Goal: Task Accomplishment & Management: Complete application form

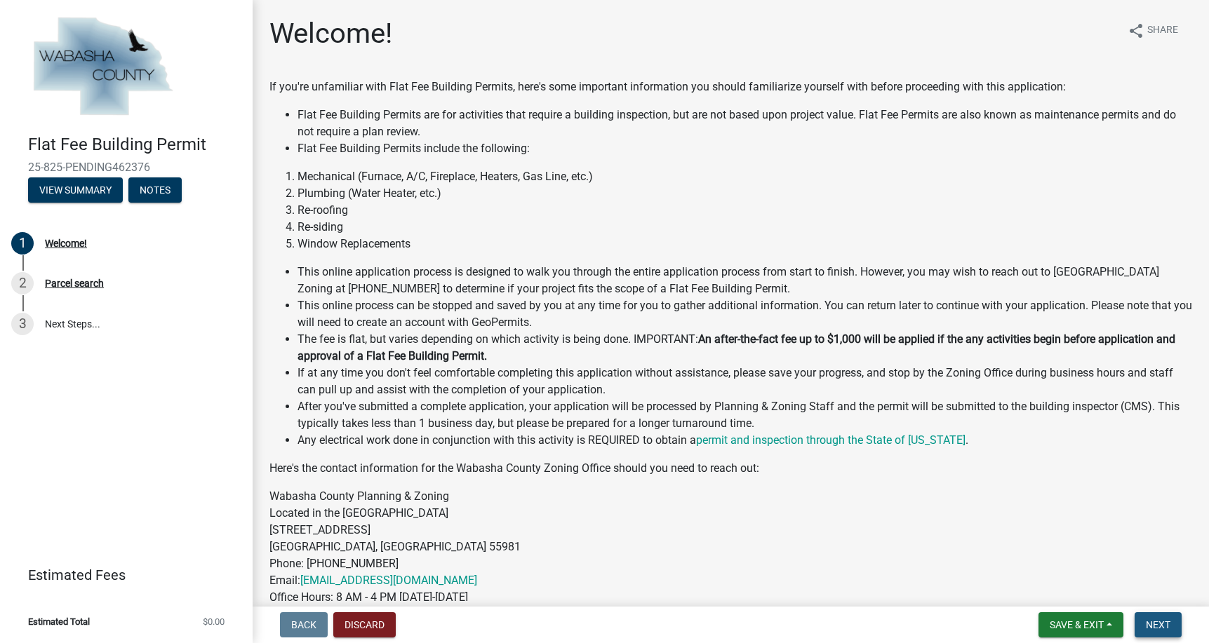
click at [1153, 619] on span "Next" at bounding box center [1158, 624] width 25 height 11
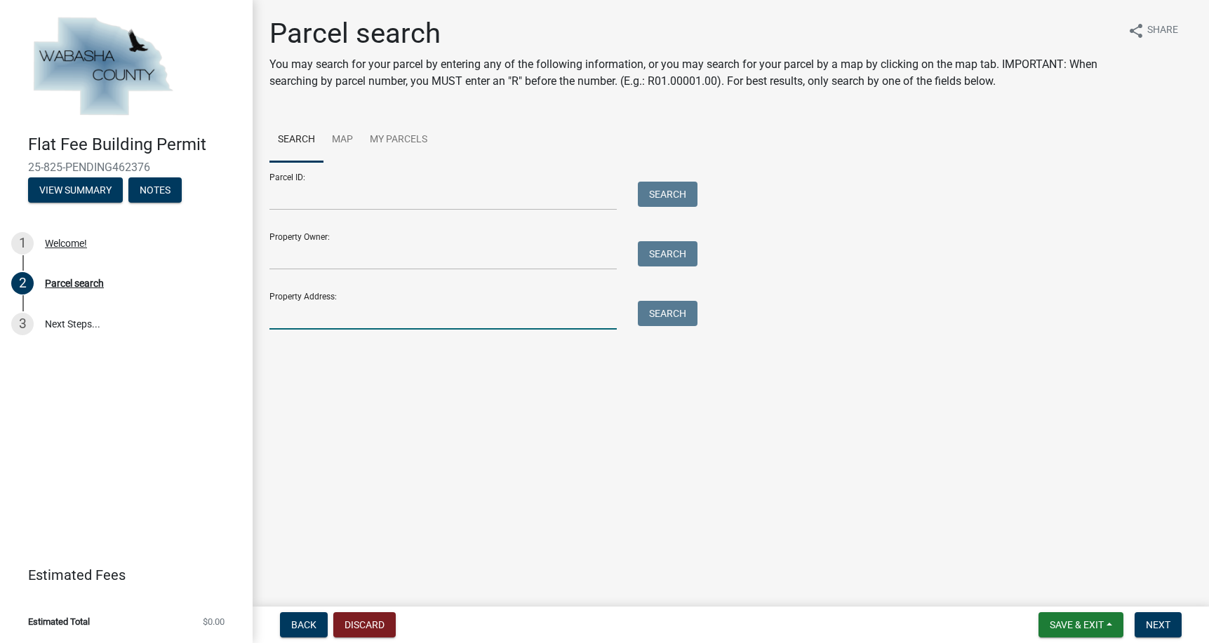
click at [307, 330] on input "Property Address:" at bounding box center [442, 315] width 347 height 29
type input "[STREET_ADDRESS]"
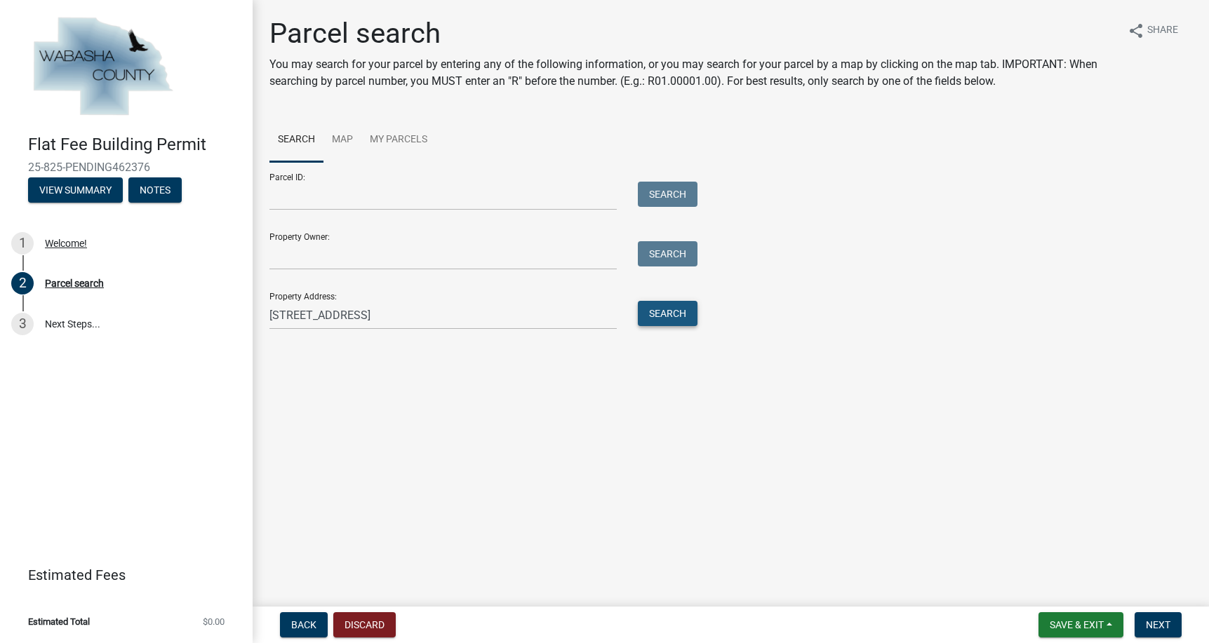
click at [664, 326] on button "Search" at bounding box center [668, 313] width 60 height 25
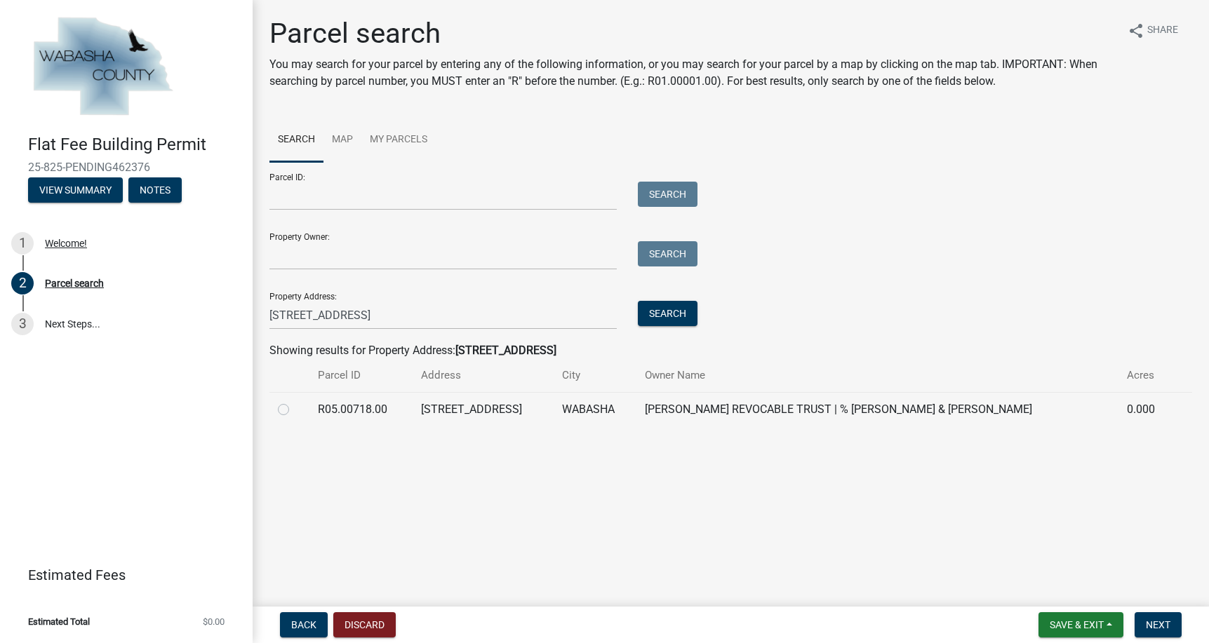
click at [295, 401] on label at bounding box center [295, 401] width 0 height 0
click at [295, 410] on input "radio" at bounding box center [299, 405] width 9 height 9
radio input "true"
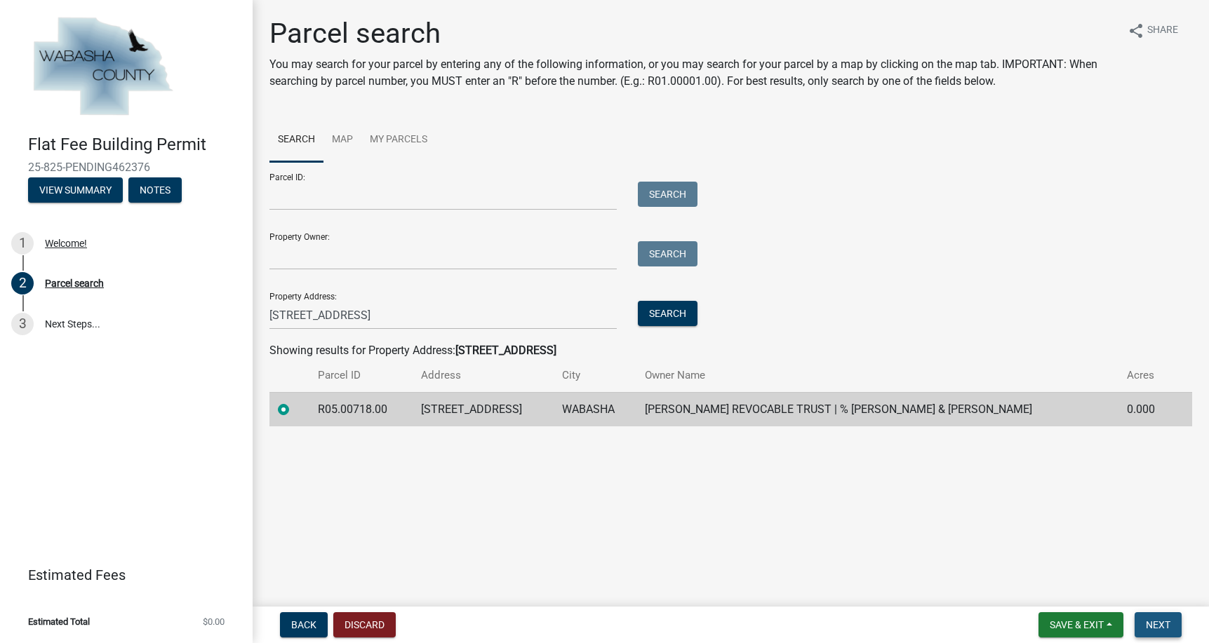
click at [1153, 620] on span "Next" at bounding box center [1158, 624] width 25 height 11
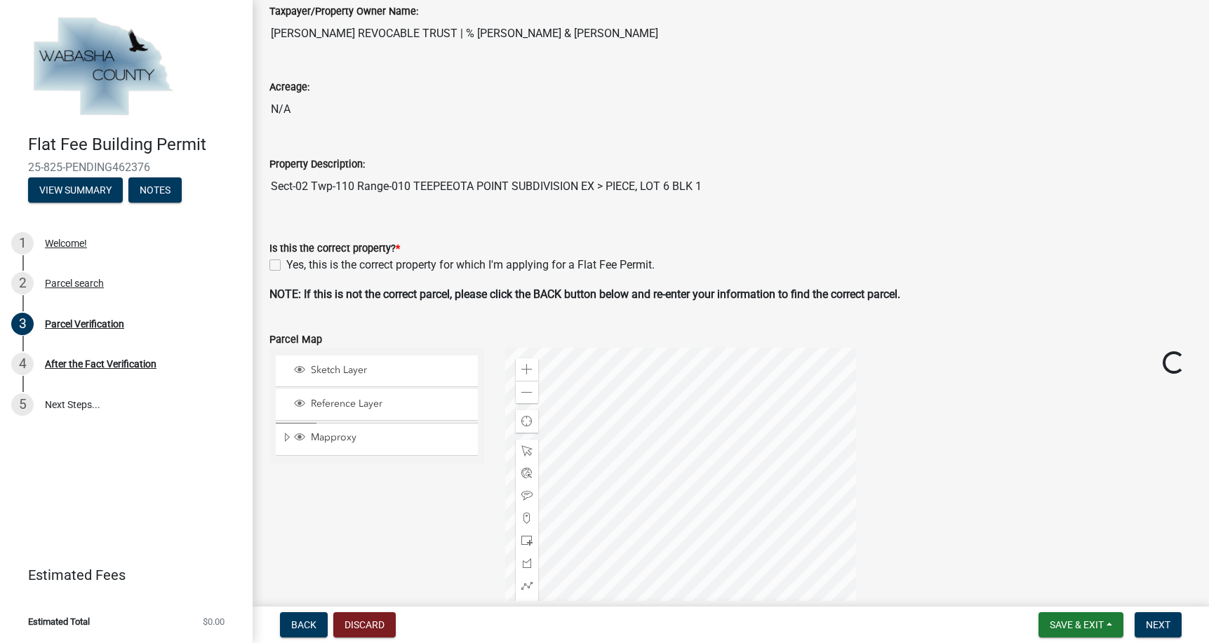
scroll to position [281, 0]
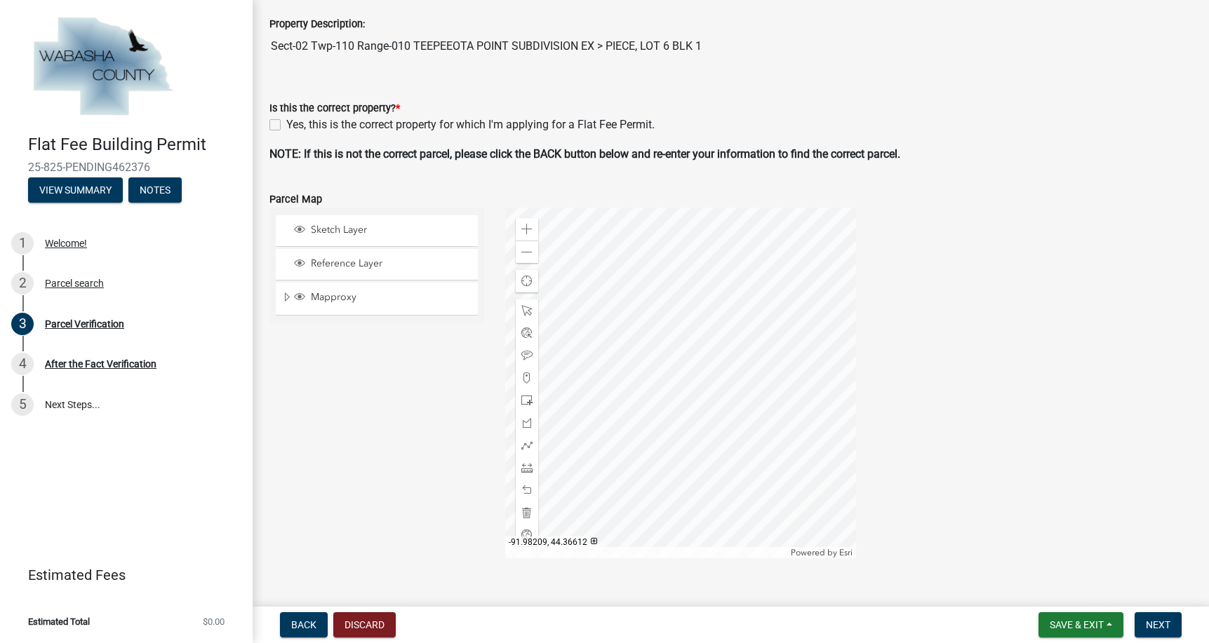
click at [286, 133] on label "Yes, this is the correct property for which I'm applying for a Flat Fee Permit." at bounding box center [470, 124] width 368 height 17
click at [286, 126] on input "Yes, this is the correct property for which I'm applying for a Flat Fee Permit." at bounding box center [290, 120] width 9 height 9
checkbox input "true"
click at [1152, 620] on span "Next" at bounding box center [1158, 624] width 25 height 11
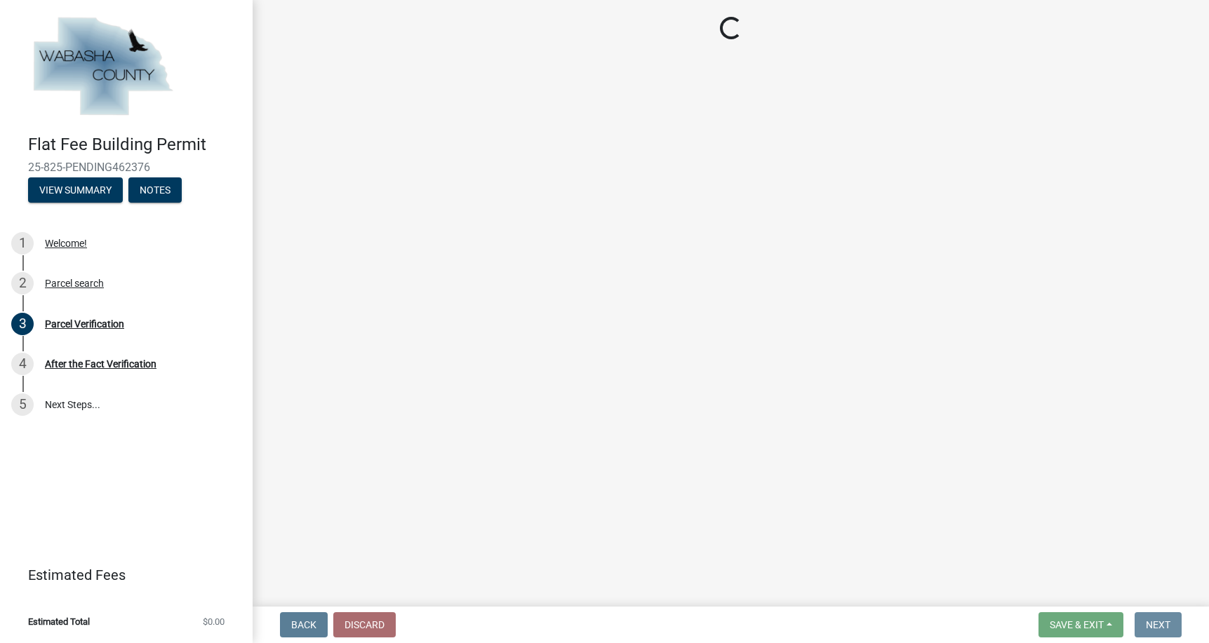
scroll to position [0, 0]
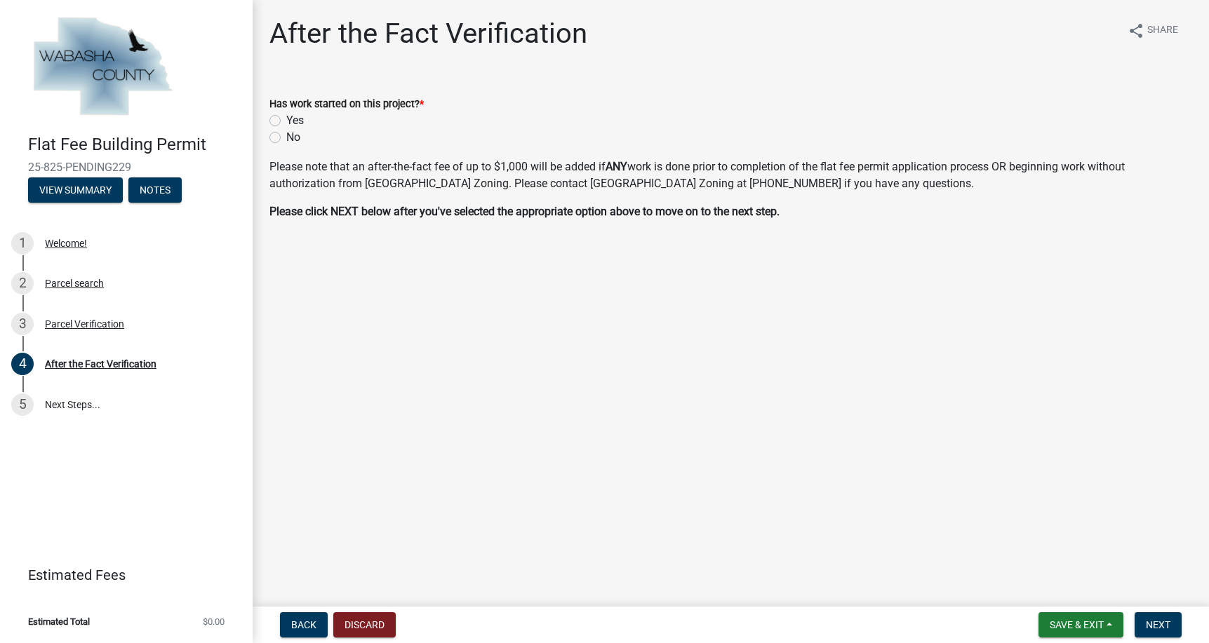
click at [286, 146] on label "No" at bounding box center [293, 137] width 14 height 17
click at [286, 138] on input "No" at bounding box center [290, 133] width 9 height 9
radio input "true"
click at [1153, 615] on button "Next" at bounding box center [1157, 624] width 47 height 25
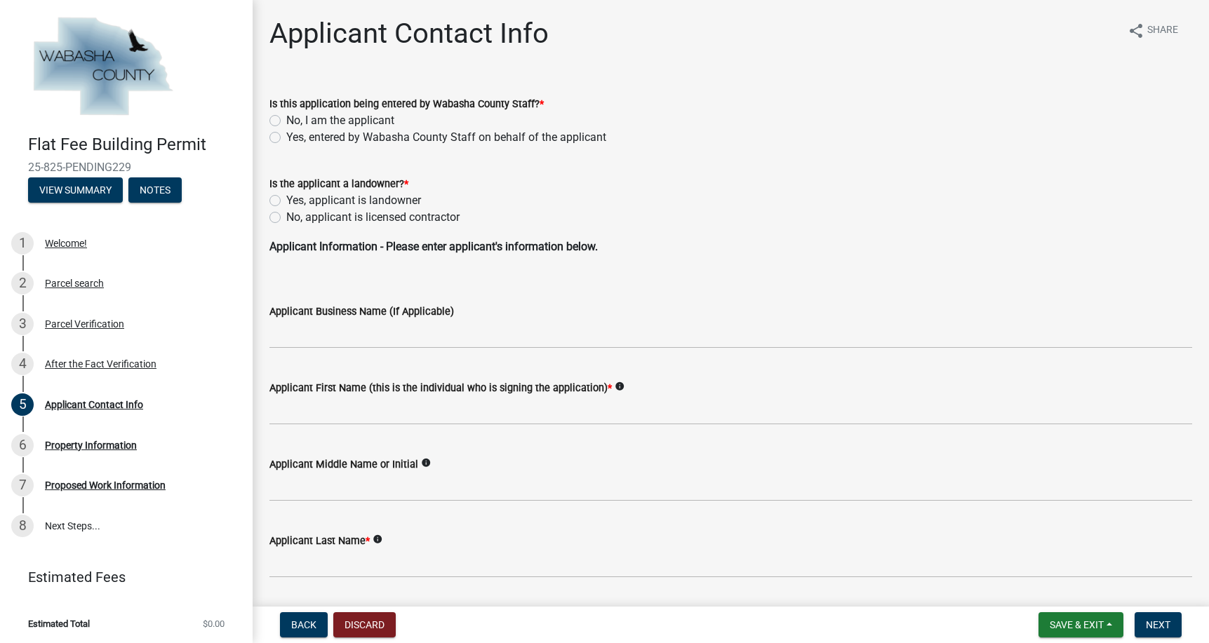
click at [286, 129] on label "No, I am the applicant" at bounding box center [340, 120] width 108 height 17
click at [286, 121] on input "No, I am the applicant" at bounding box center [290, 116] width 9 height 9
radio input "true"
click at [286, 226] on label "No, applicant is licensed contractor" at bounding box center [372, 217] width 173 height 17
click at [286, 218] on input "No, applicant is licensed contractor" at bounding box center [290, 213] width 9 height 9
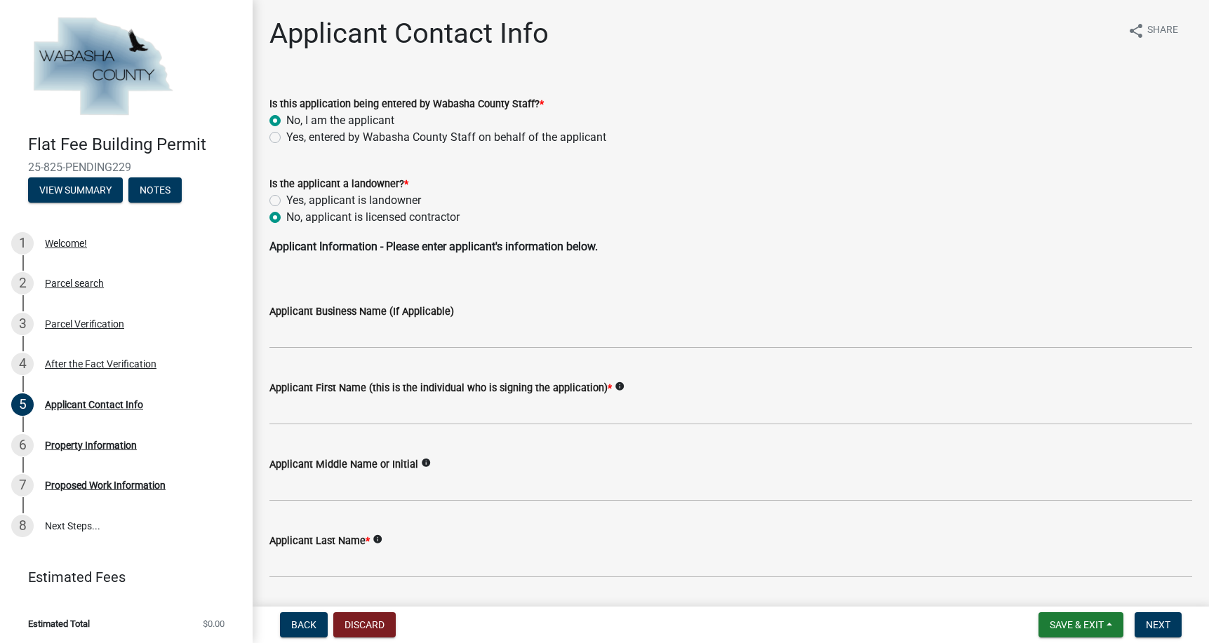
radio input "true"
click at [398, 272] on p "Applicant Information - Please enter applicant's information below." at bounding box center [730, 256] width 922 height 34
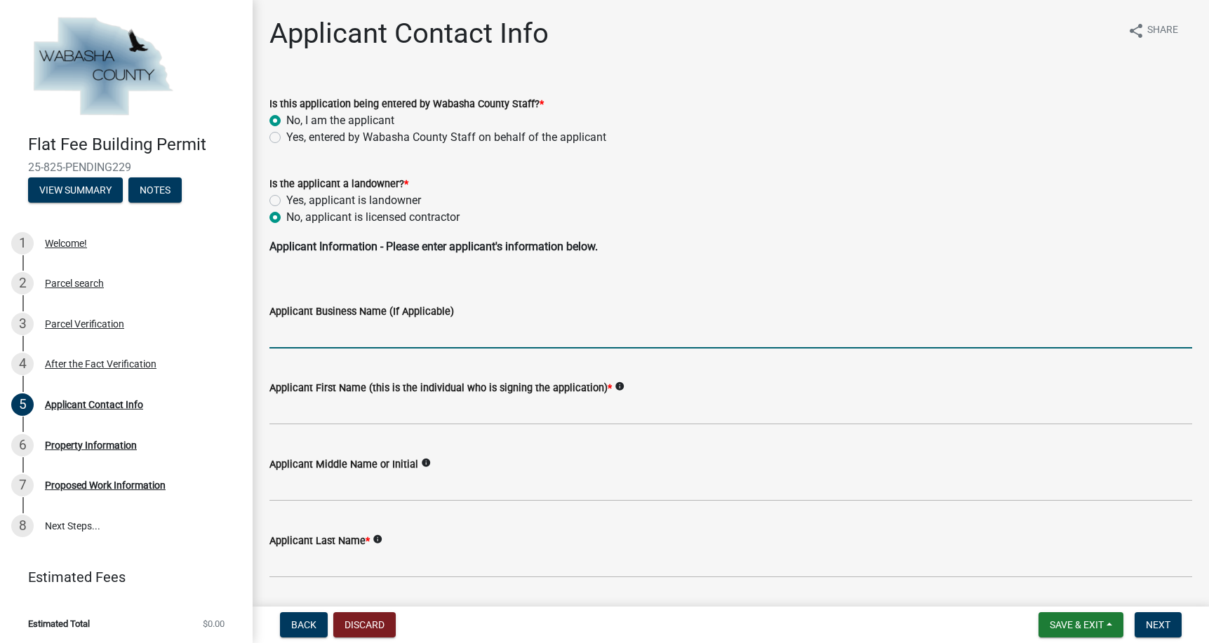
click at [337, 349] on input "Applicant Business Name (If Applicable)" at bounding box center [730, 334] width 922 height 29
type input "Sunny Solar LLC"
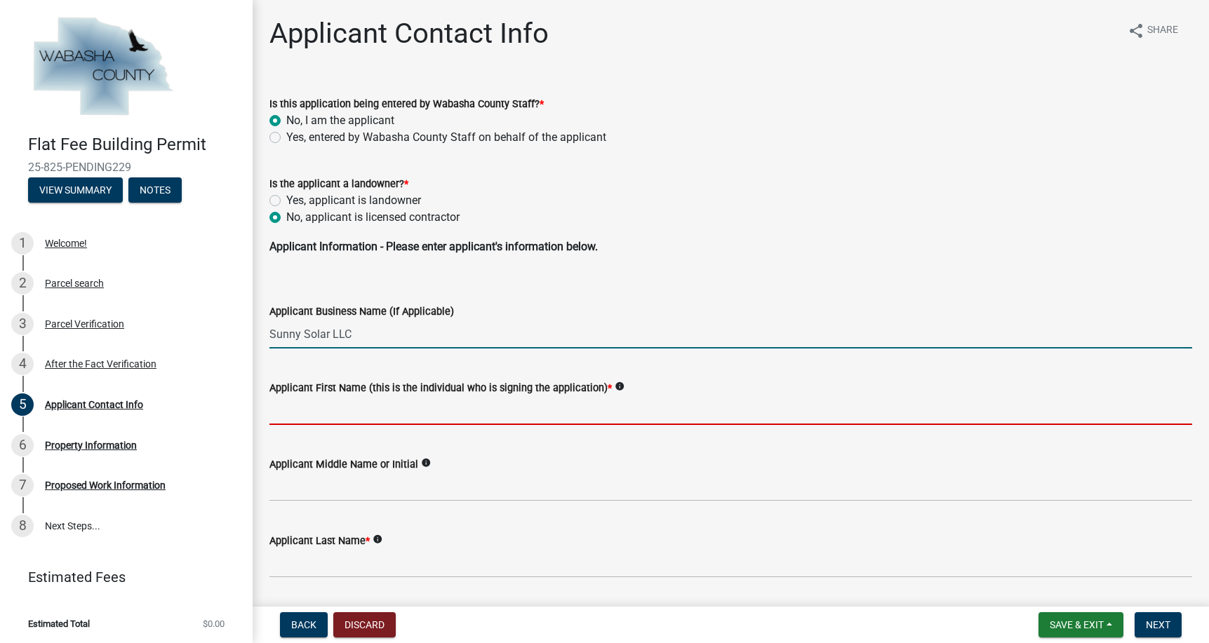
type input "Phil"
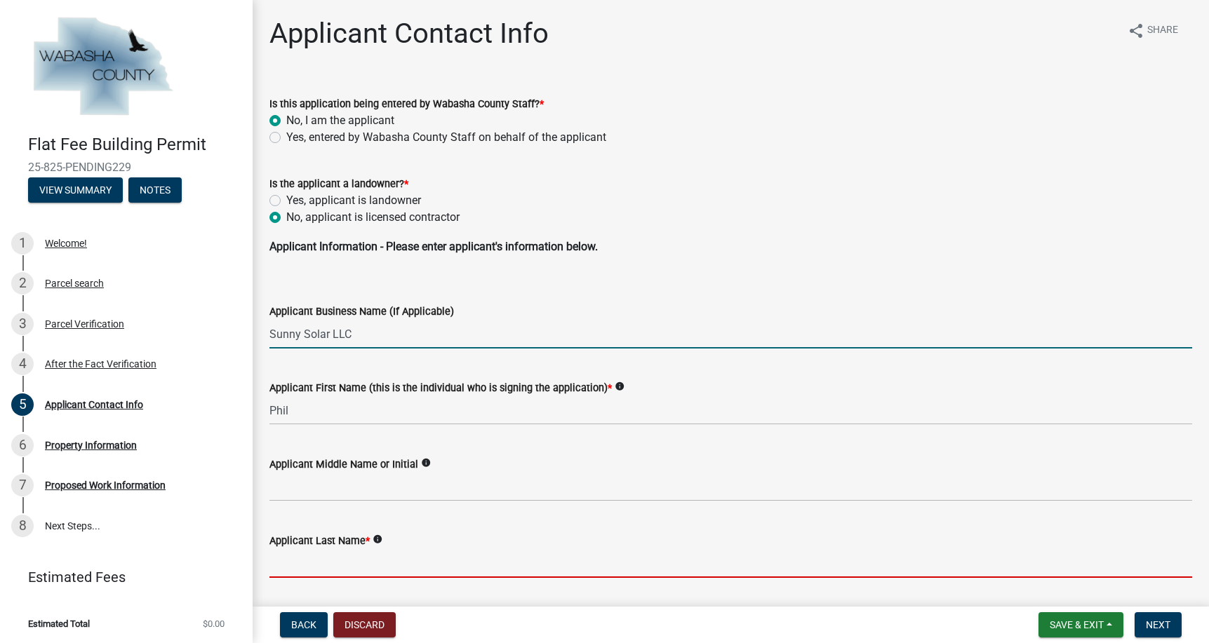
type input "[PERSON_NAME]"
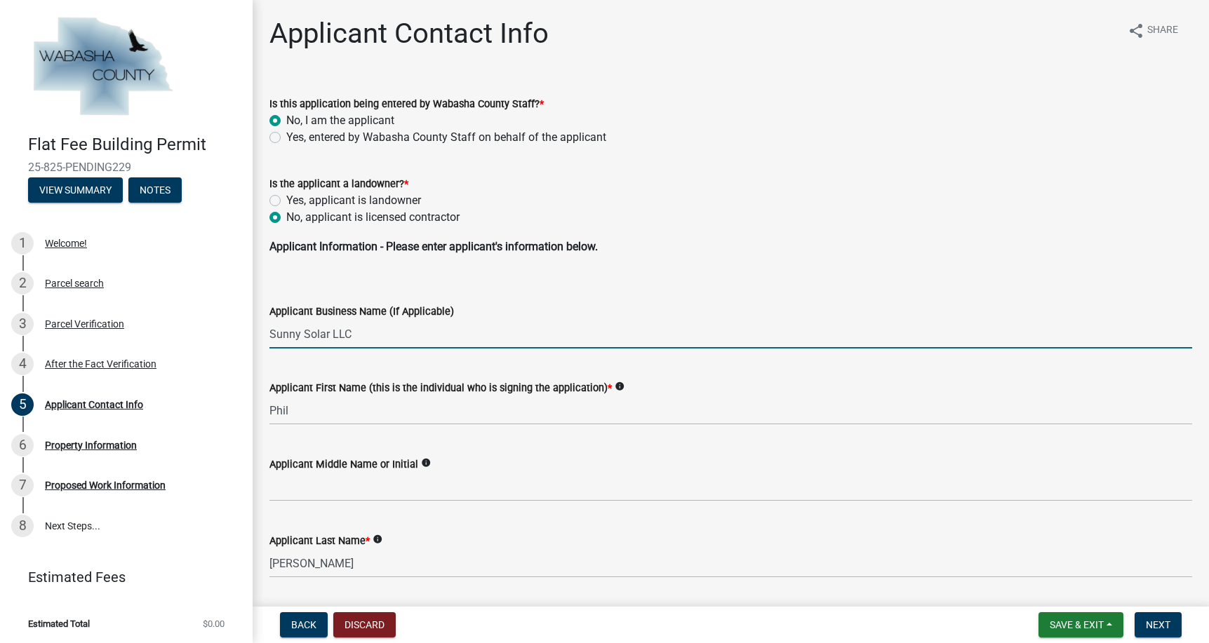
type input "[STREET_ADDRESS]"
type input "[GEOGRAPHIC_DATA]"
type input "55112"
type input "6129900679"
type input "[EMAIL_ADDRESS][DOMAIN_NAME]"
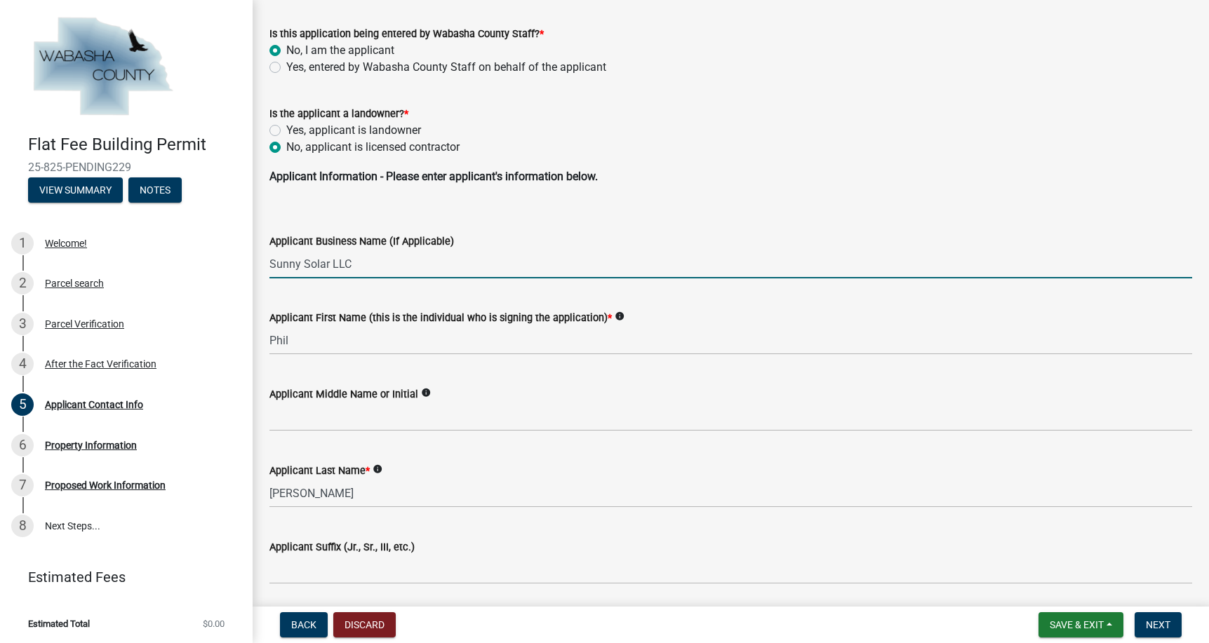
scroll to position [140, 0]
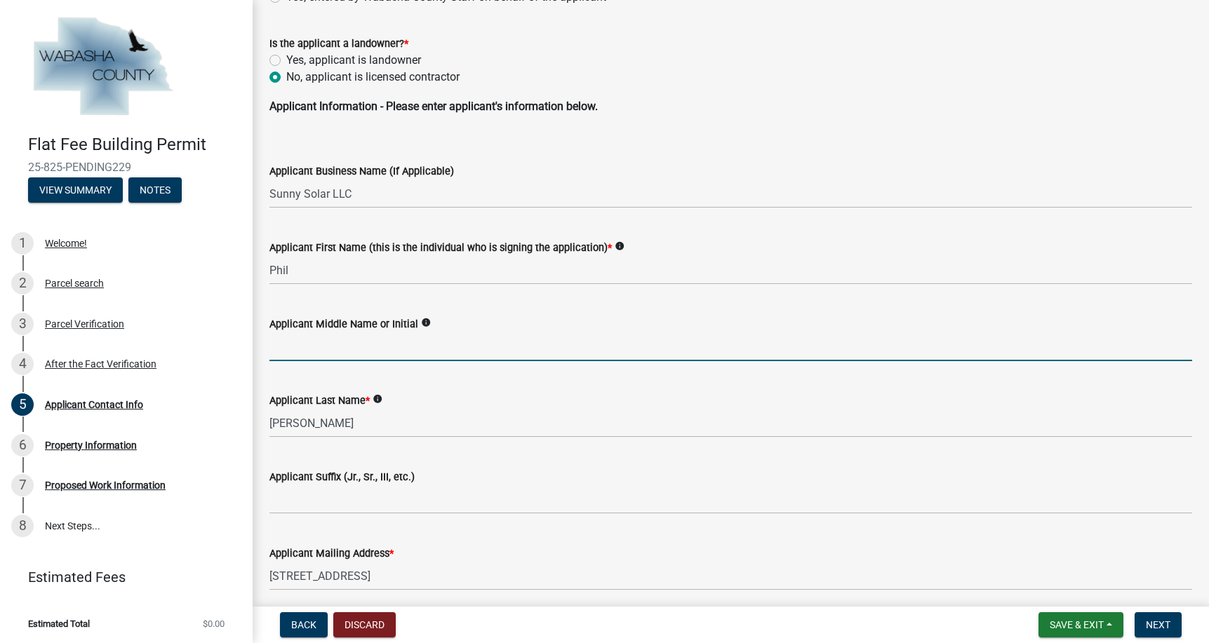
click at [342, 361] on input "Applicant Middle Name or Initial" at bounding box center [730, 347] width 922 height 29
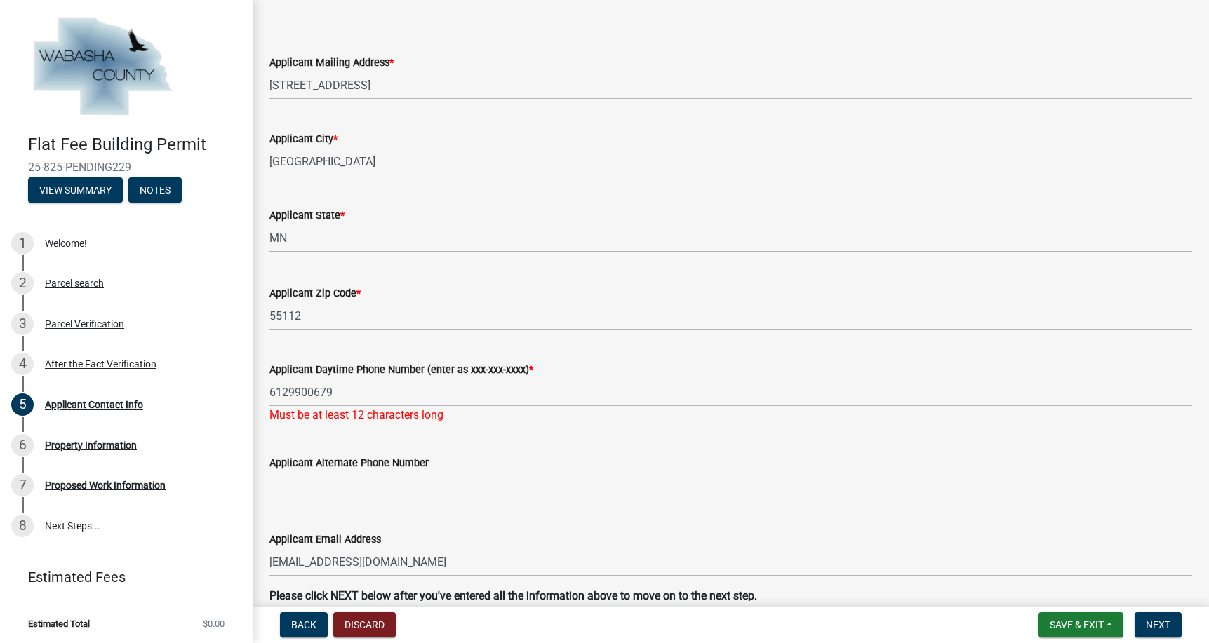
scroll to position [702, 0]
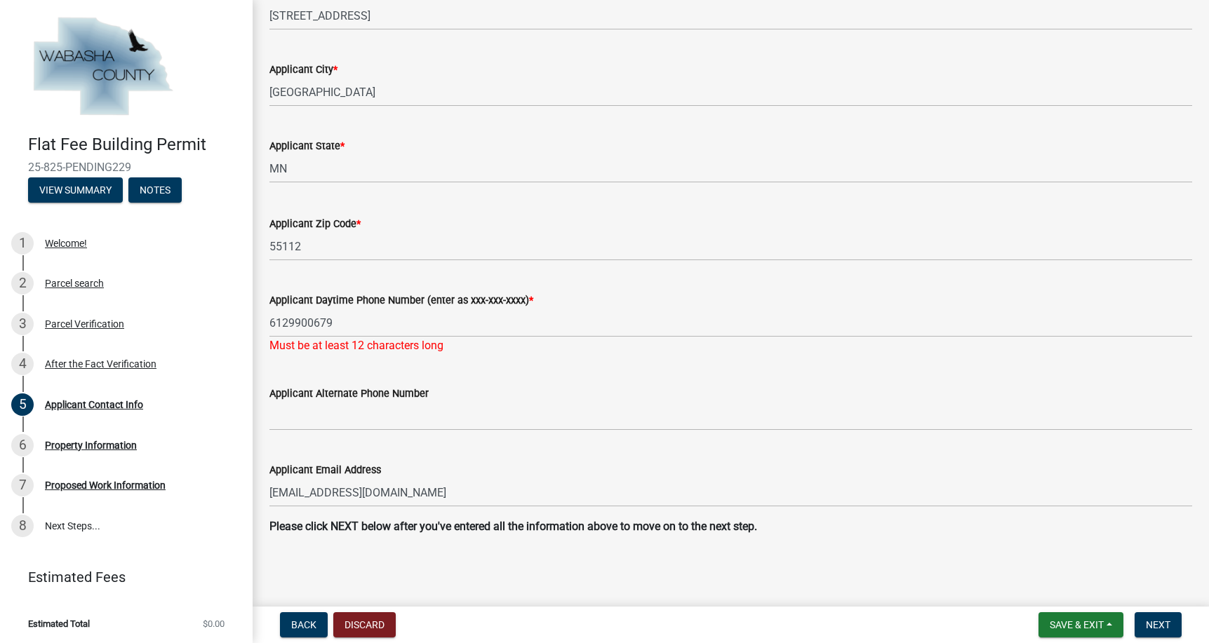
type input "D"
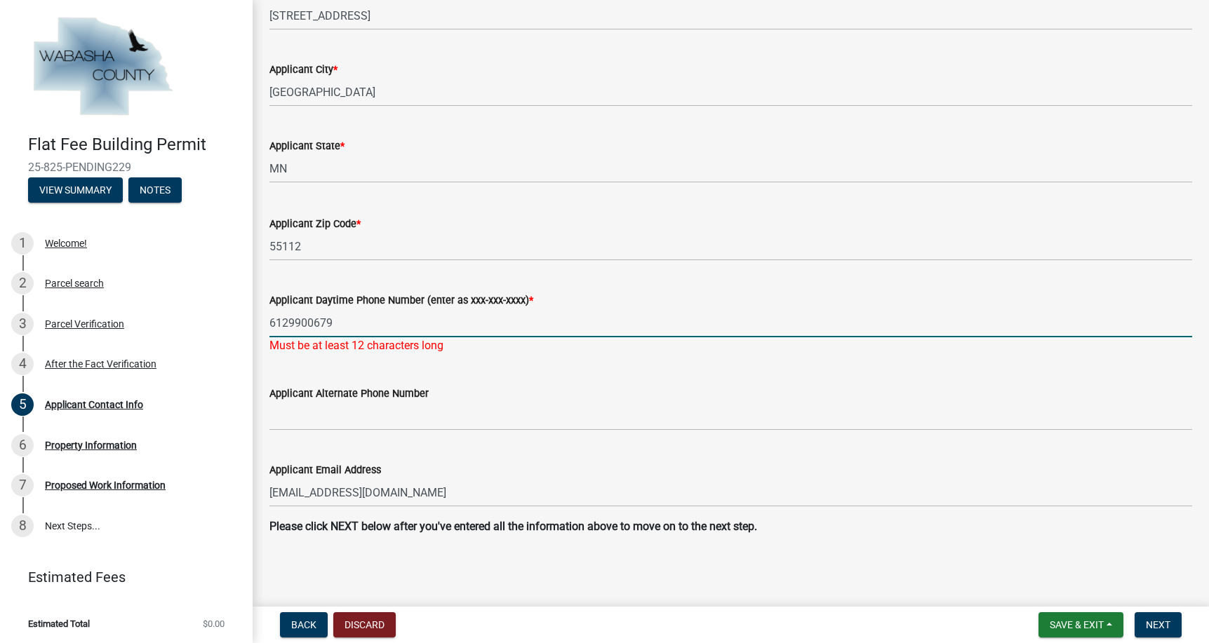
click at [290, 337] on input "6129900679" at bounding box center [730, 323] width 922 height 29
click at [316, 337] on input "[PHONE_NUMBER]" at bounding box center [730, 323] width 922 height 29
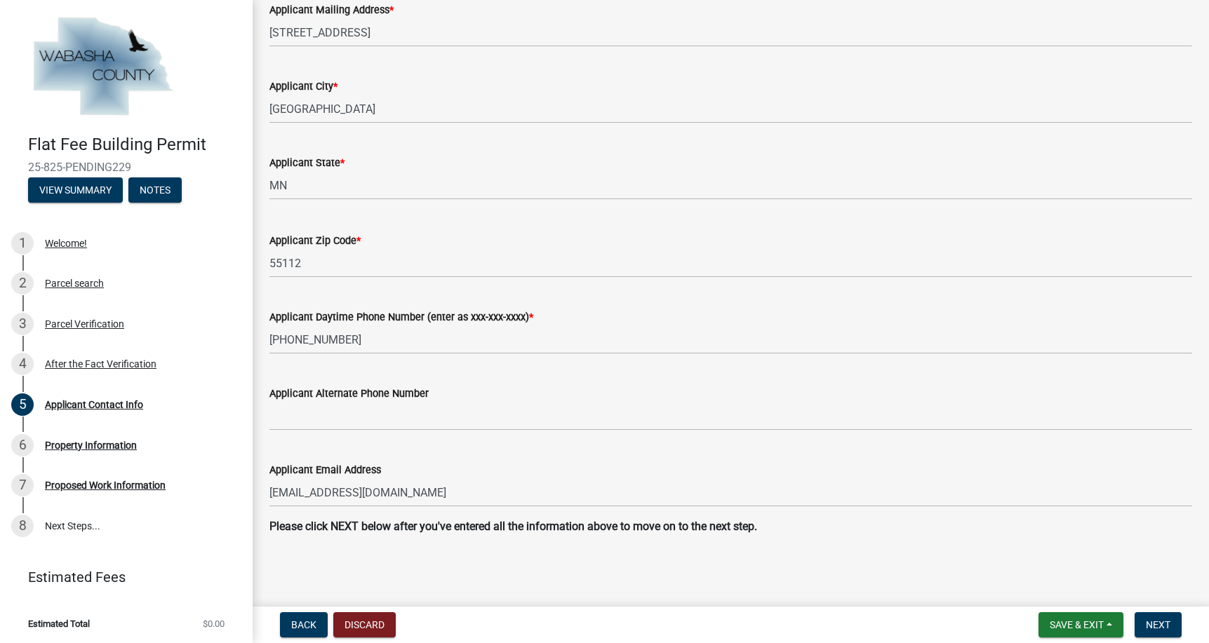
click at [268, 354] on div "Applicant Daytime Phone Number (enter as xxx-xxx-xxxx) * [PHONE_NUMBER]" at bounding box center [731, 321] width 944 height 65
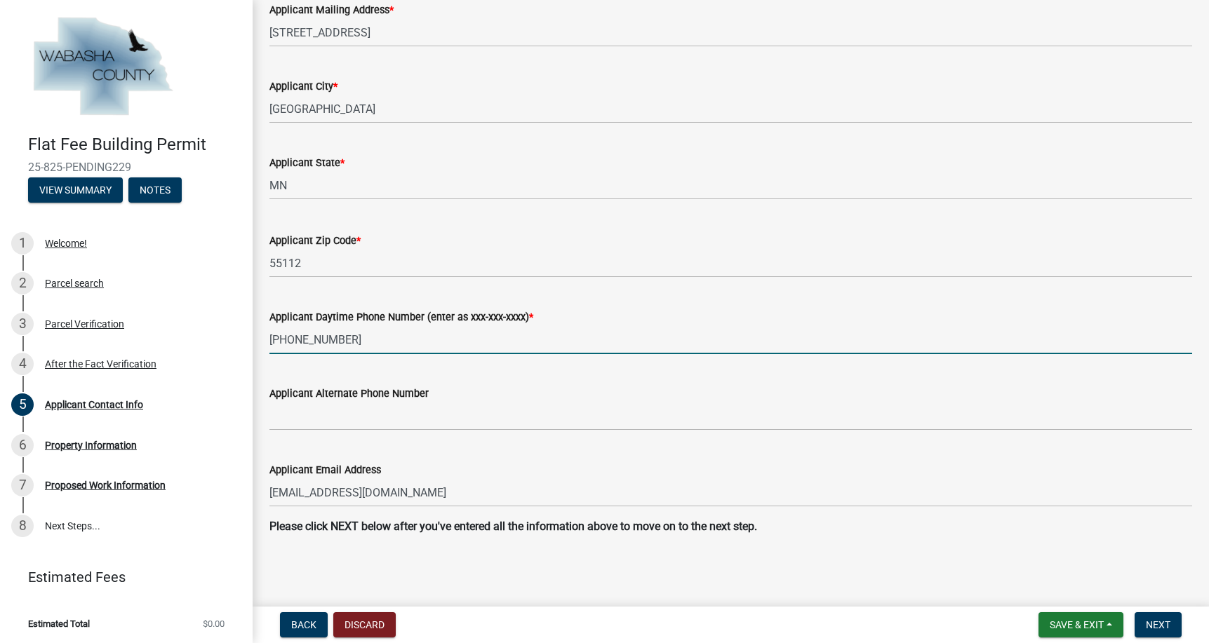
click at [298, 354] on input "[PHONE_NUMBER]" at bounding box center [730, 339] width 922 height 29
type input "[PHONE_NUMBER]"
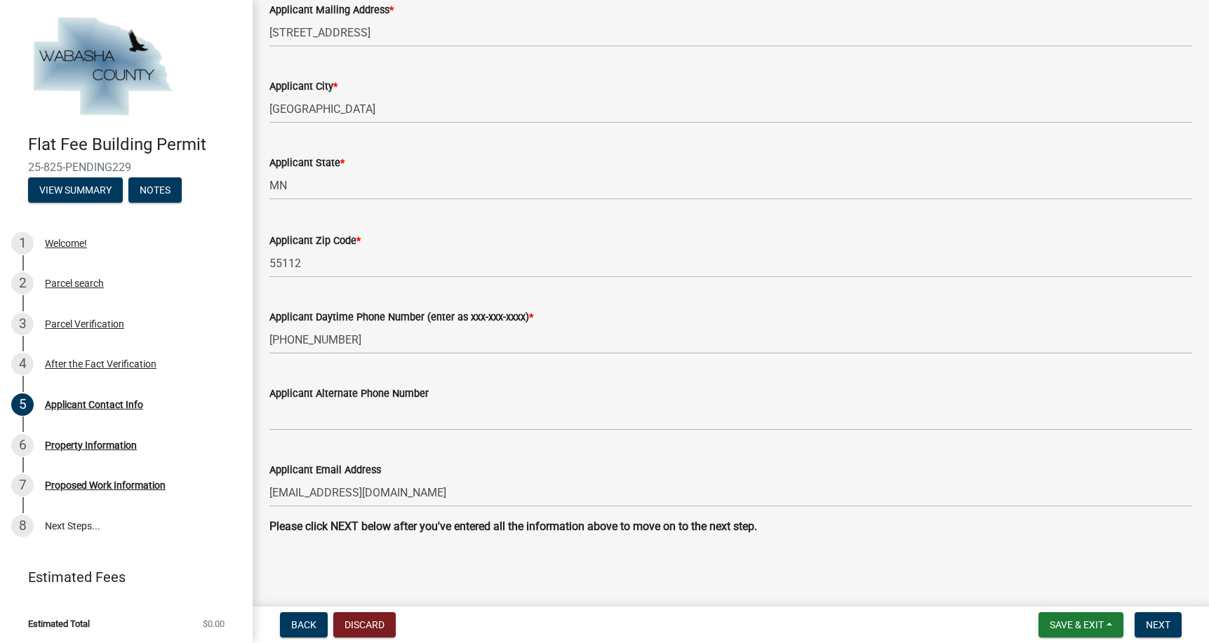
click at [585, 402] on div "Applicant Alternate Phone Number" at bounding box center [730, 393] width 922 height 17
click at [1146, 620] on span "Next" at bounding box center [1158, 624] width 25 height 11
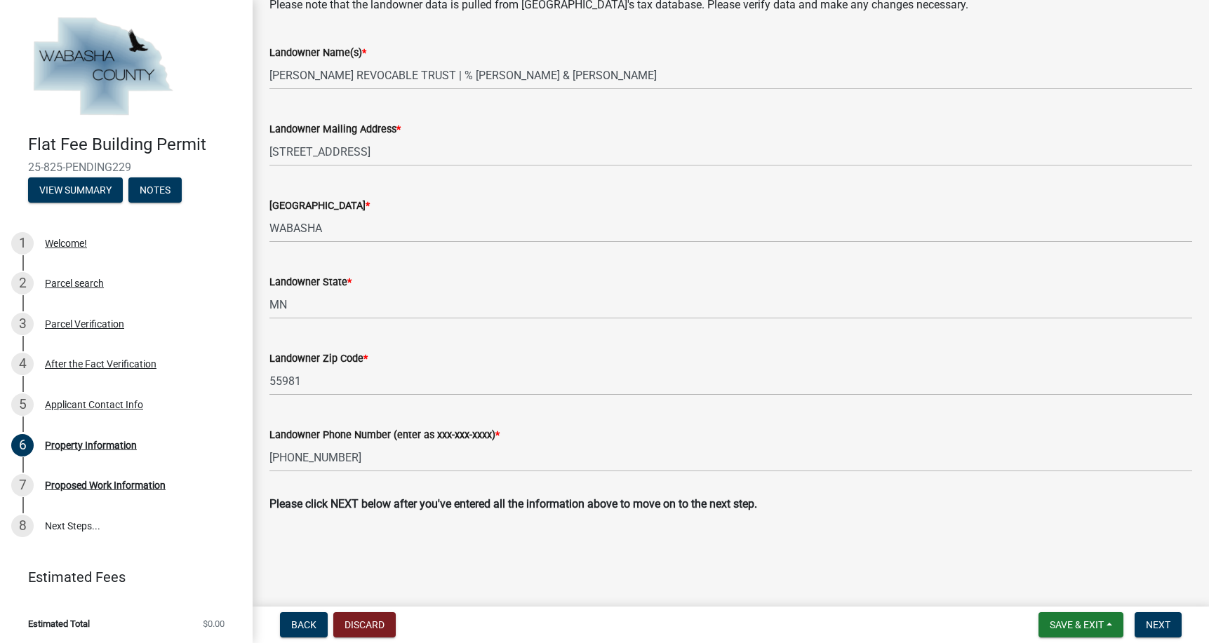
scroll to position [608, 0]
click at [1157, 619] on span "Next" at bounding box center [1158, 624] width 25 height 11
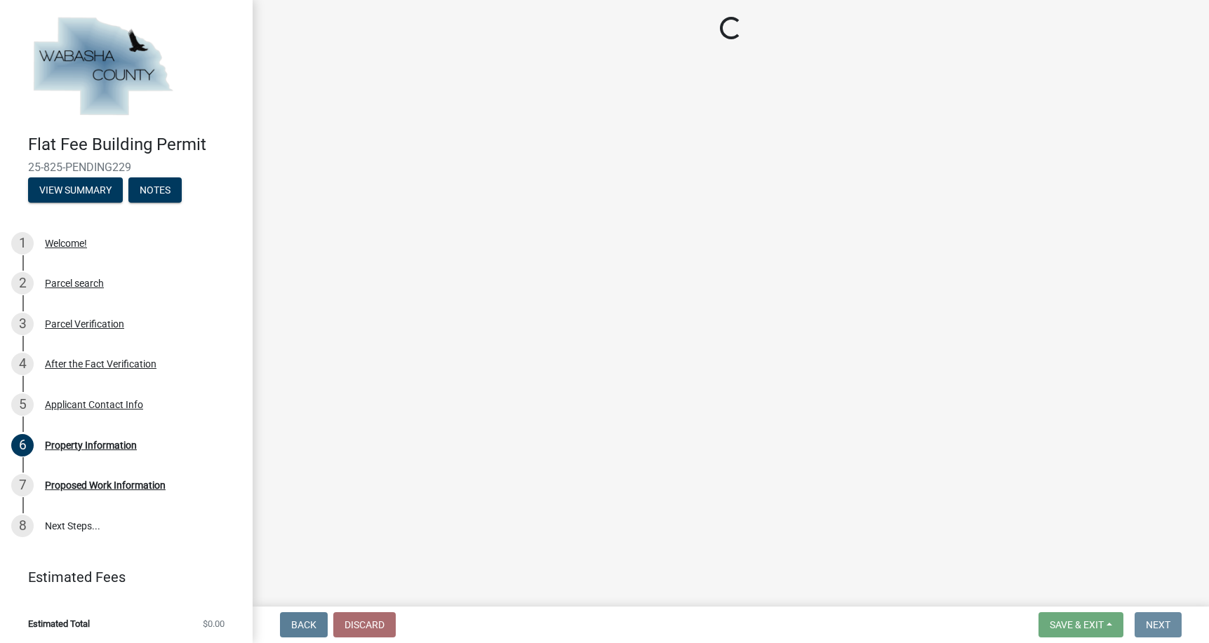
scroll to position [0, 0]
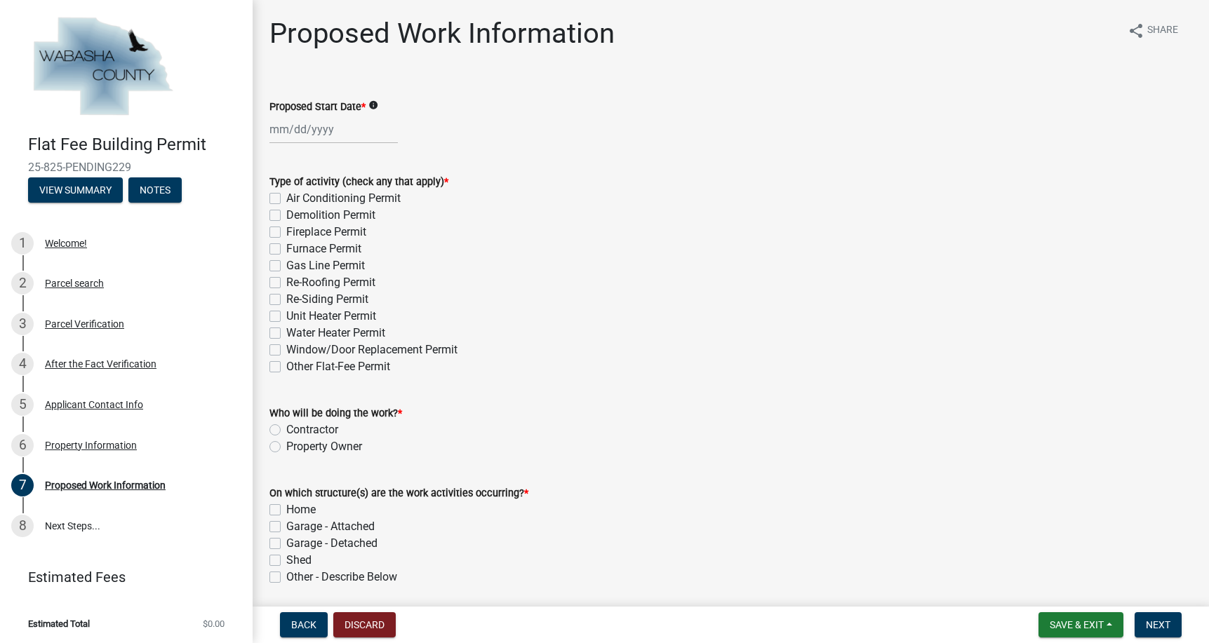
click at [286, 291] on label "Re-Roofing Permit" at bounding box center [330, 282] width 89 height 17
click at [286, 283] on input "Re-Roofing Permit" at bounding box center [290, 278] width 9 height 9
checkbox input "true"
checkbox input "false"
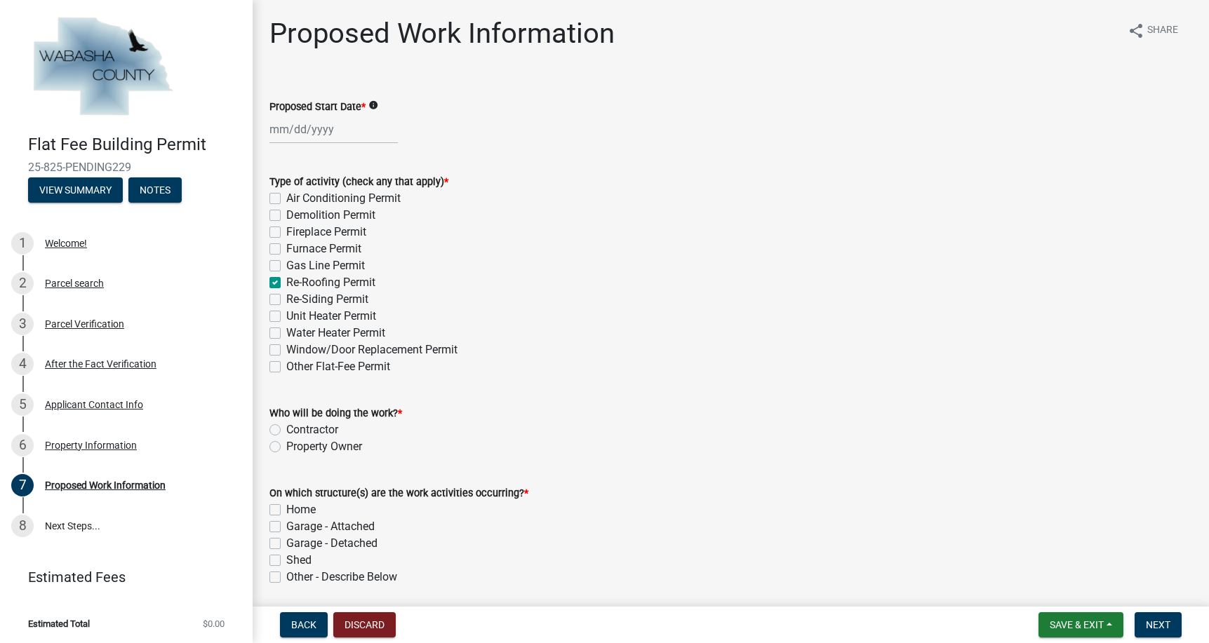
checkbox input "false"
checkbox input "true"
checkbox input "false"
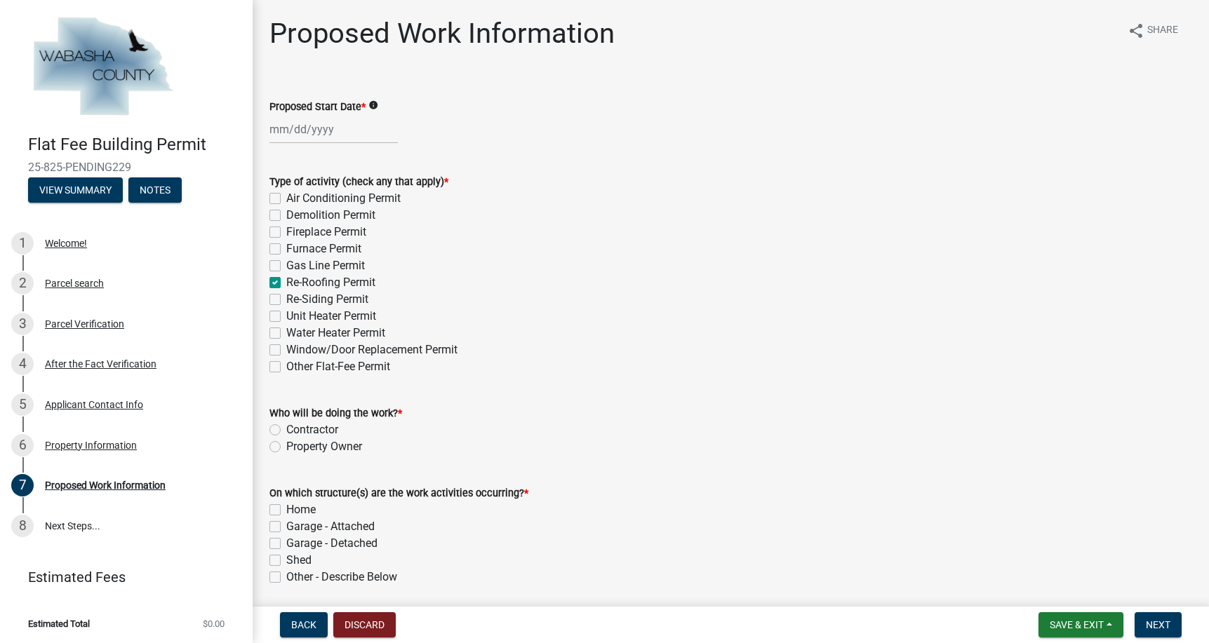
checkbox input "false"
click at [286, 438] on label "Contractor" at bounding box center [312, 430] width 52 height 17
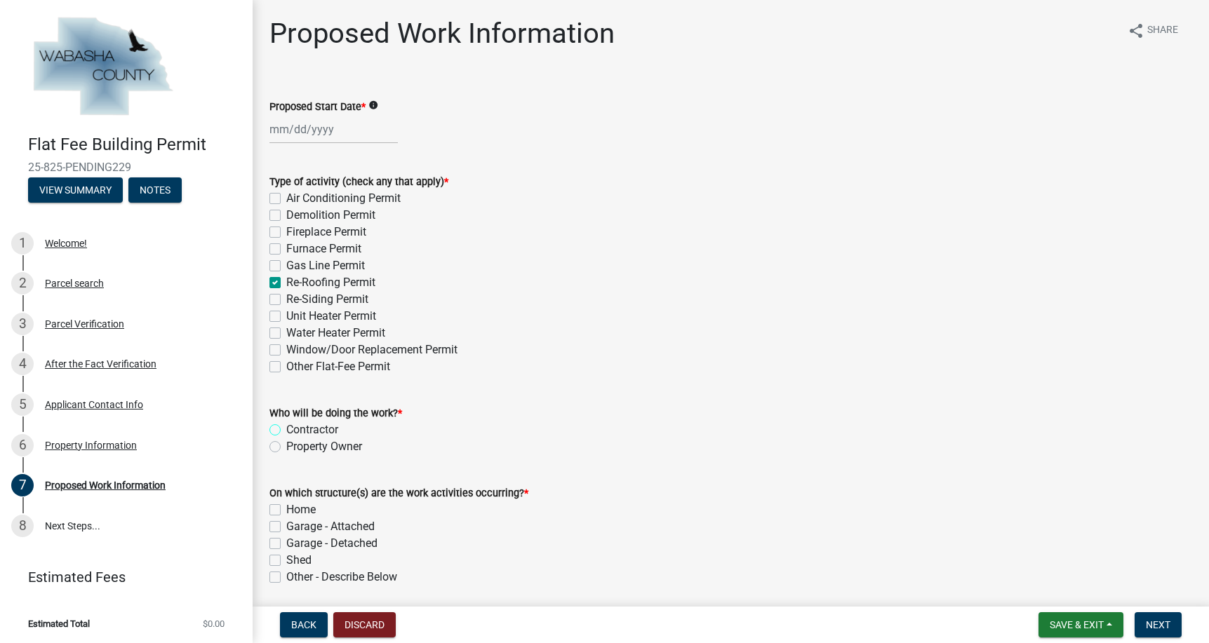
click at [286, 431] on input "Contractor" at bounding box center [290, 426] width 9 height 9
radio input "true"
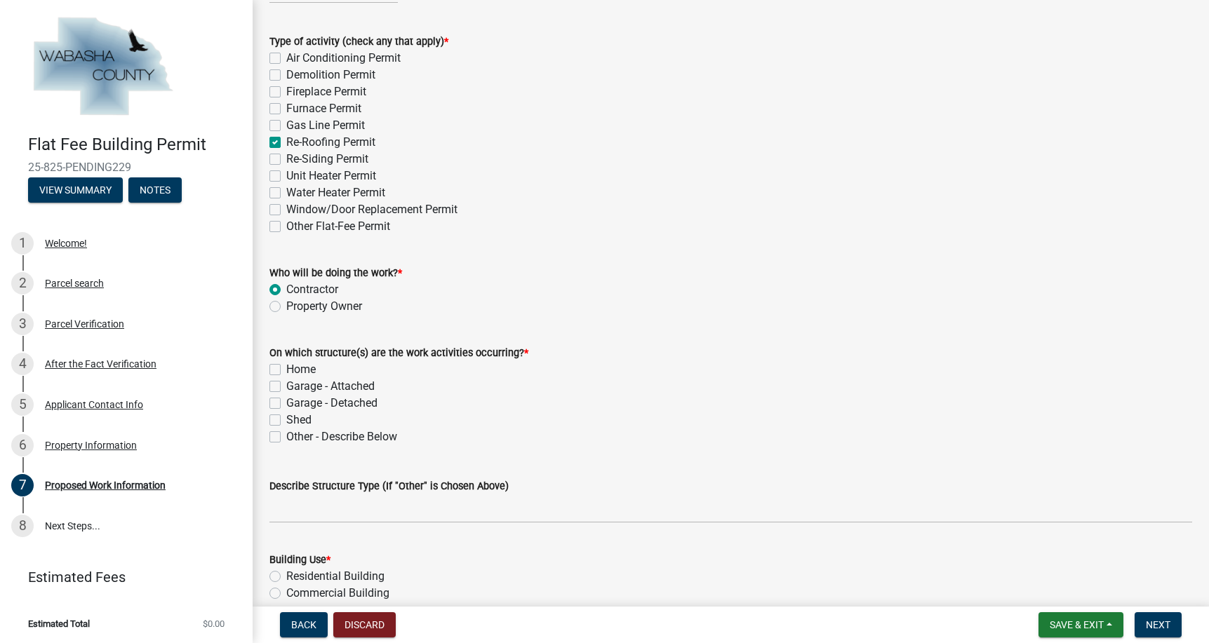
click at [286, 395] on label "Garage - Attached" at bounding box center [330, 386] width 88 height 17
click at [286, 387] on input "Garage - Attached" at bounding box center [290, 382] width 9 height 9
checkbox input "true"
checkbox input "false"
checkbox input "true"
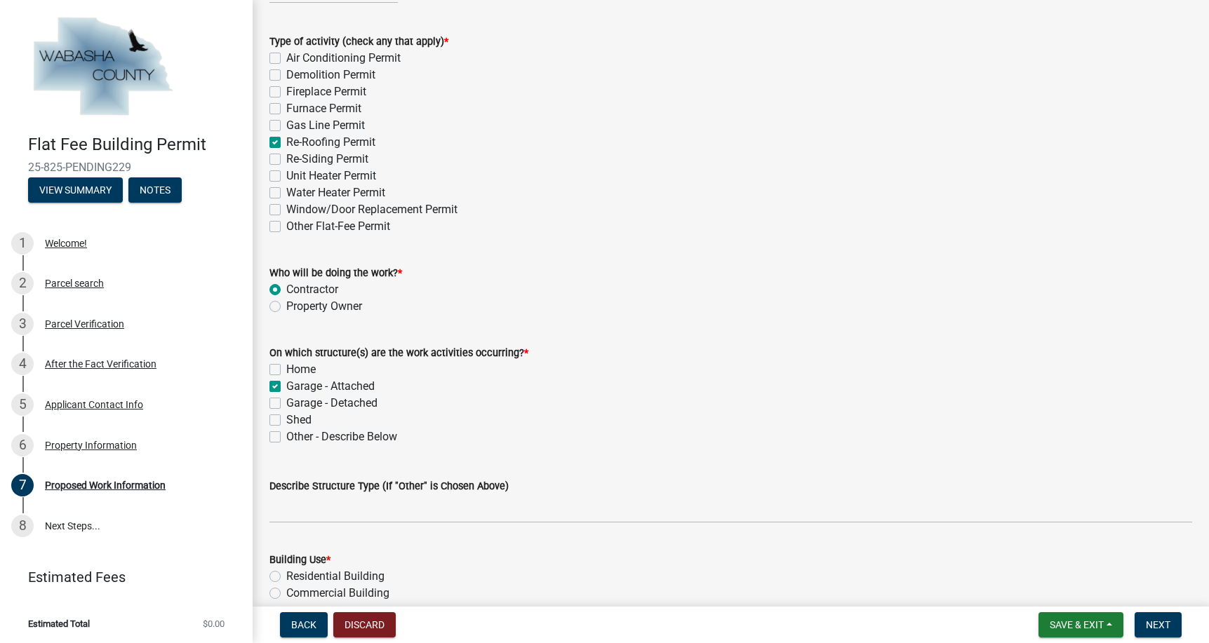
checkbox input "false"
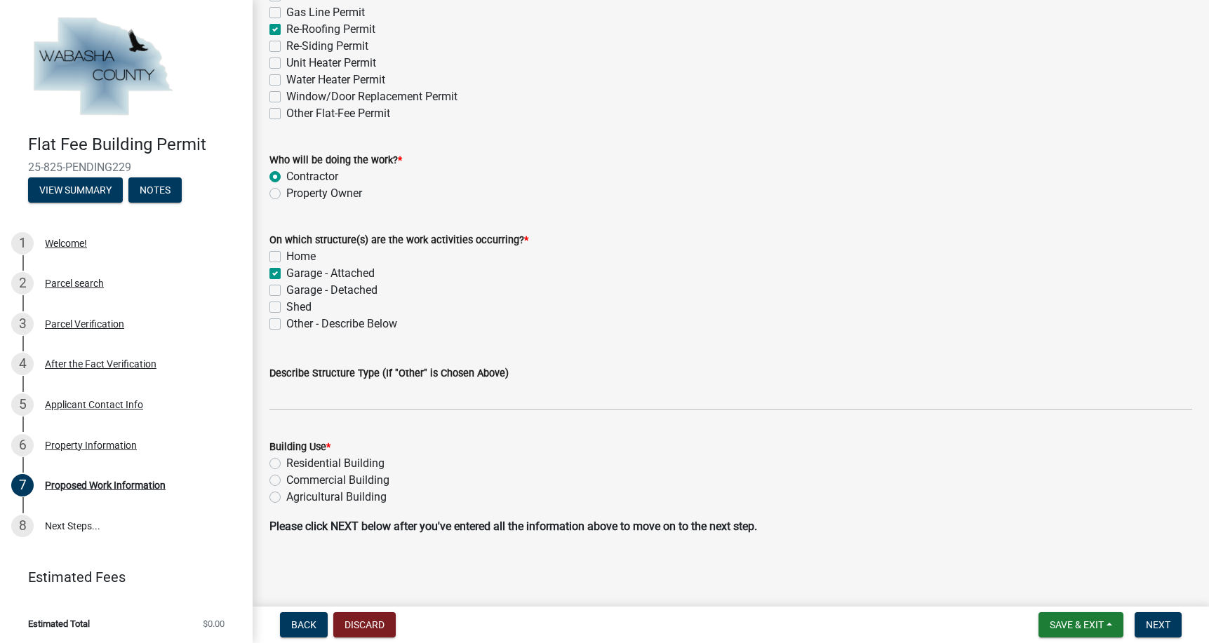
scroll to position [354, 0]
click at [286, 455] on label "Residential Building" at bounding box center [335, 463] width 98 height 17
click at [286, 455] on input "Residential Building" at bounding box center [290, 459] width 9 height 9
radio input "true"
click at [1159, 623] on span "Next" at bounding box center [1158, 624] width 25 height 11
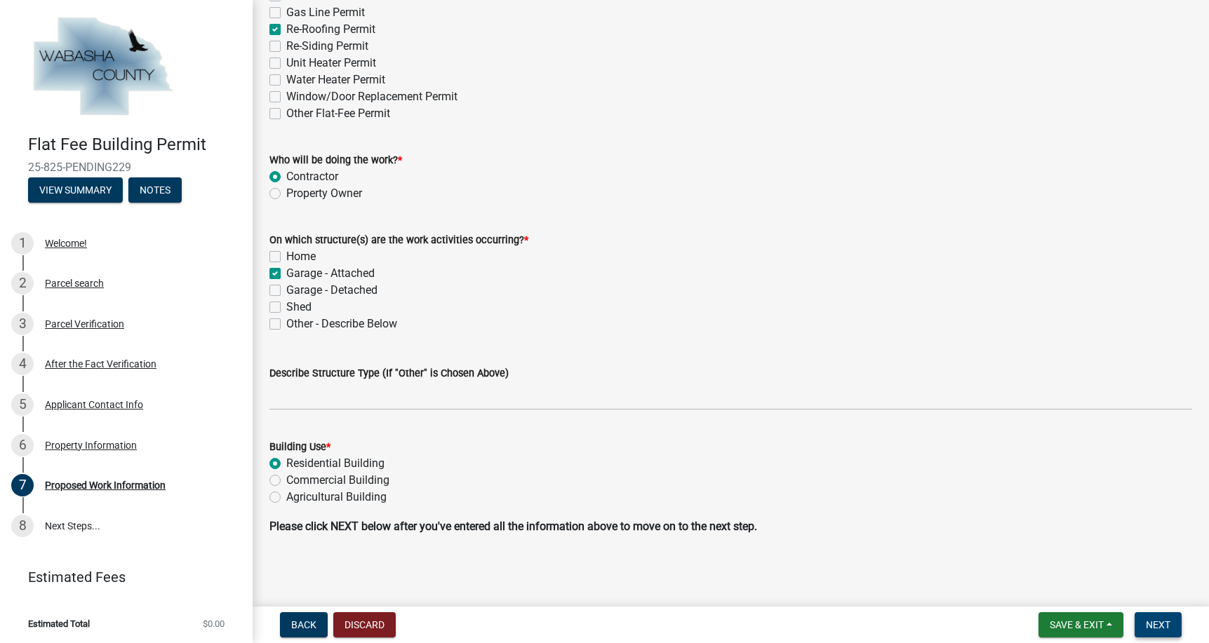
scroll to position [386, 0]
click at [1150, 620] on span "Next" at bounding box center [1158, 624] width 25 height 11
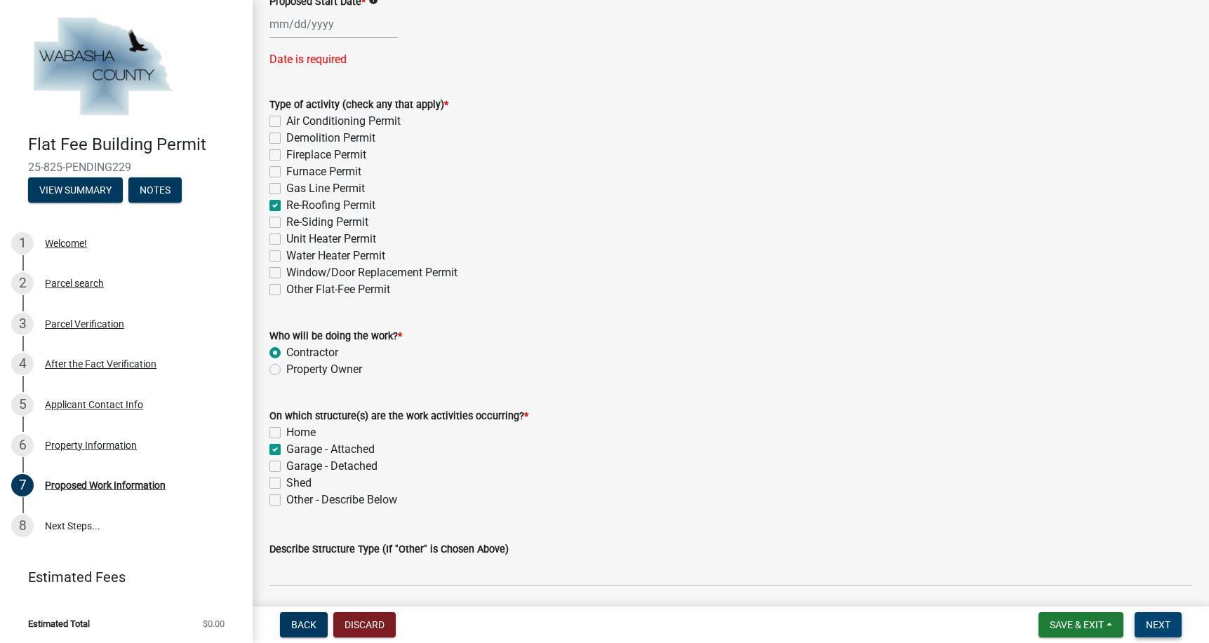
scroll to position [0, 0]
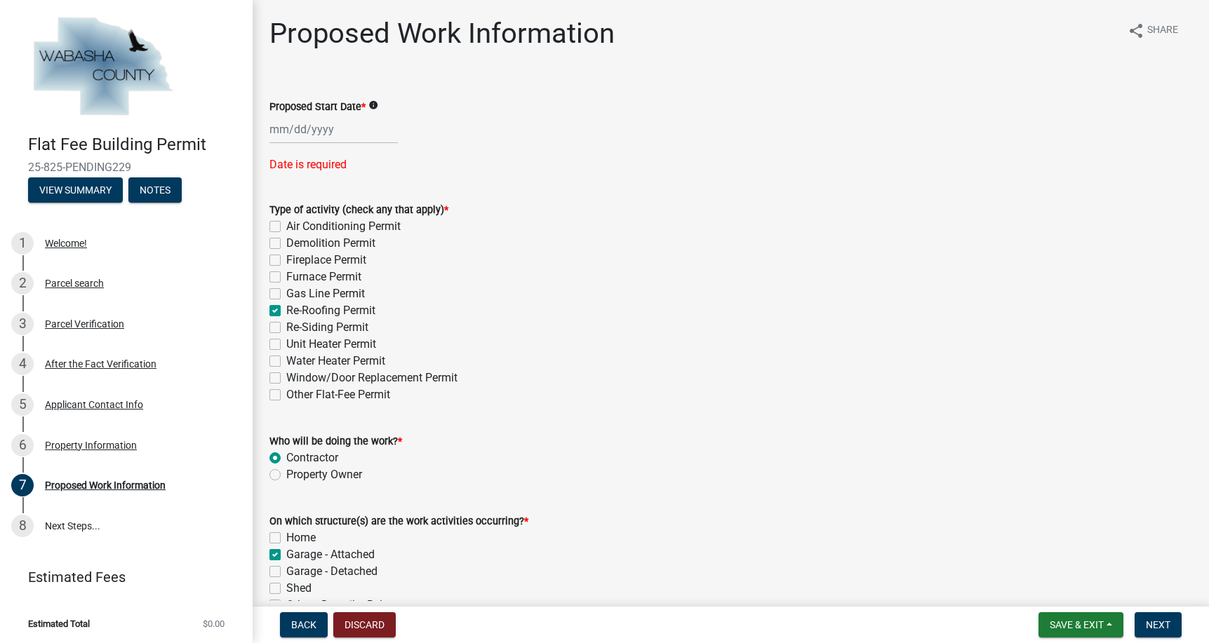
select select "8"
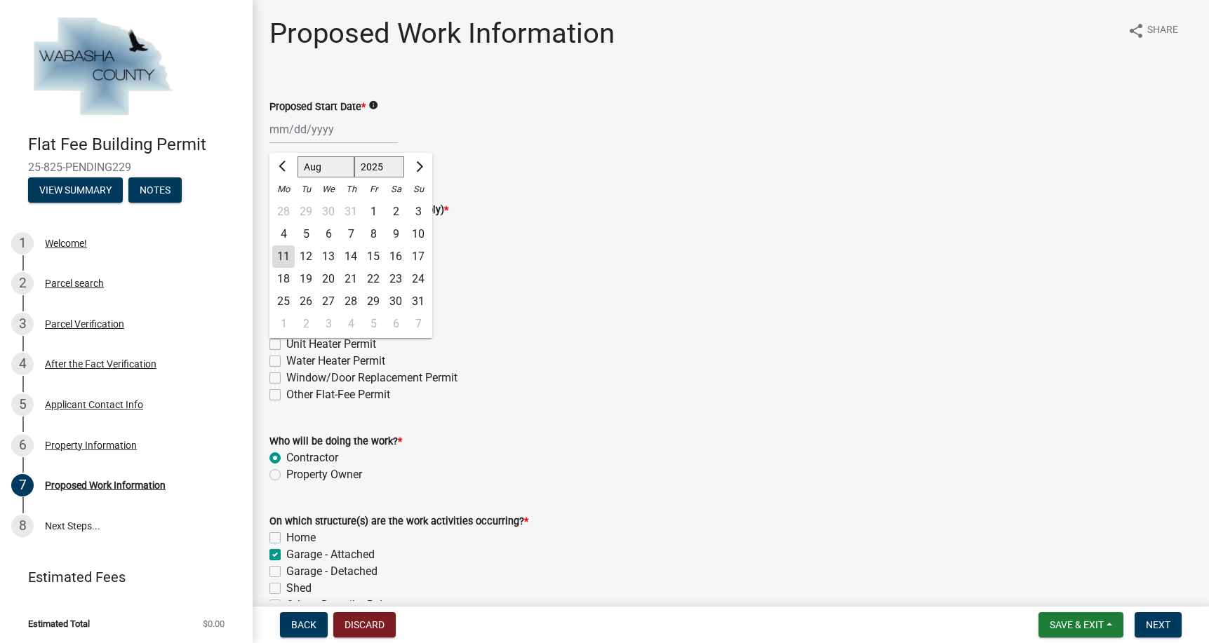
click at [363, 144] on div "Feb Mar Apr May Jun [DATE] Aug Sep Oct Nov [DATE] 2026 Mo Tu We Th Fr Sa Su 28 …" at bounding box center [333, 129] width 128 height 29
click at [384, 268] on div "15" at bounding box center [373, 257] width 22 height 22
type input "[DATE]"
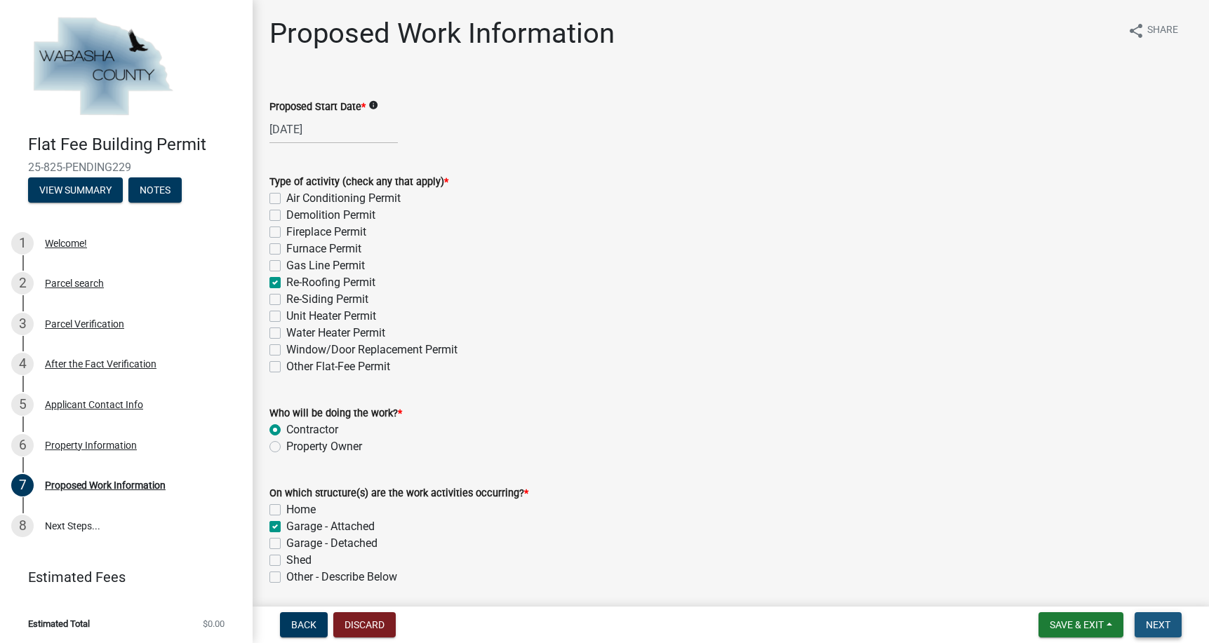
click at [1155, 619] on span "Next" at bounding box center [1158, 624] width 25 height 11
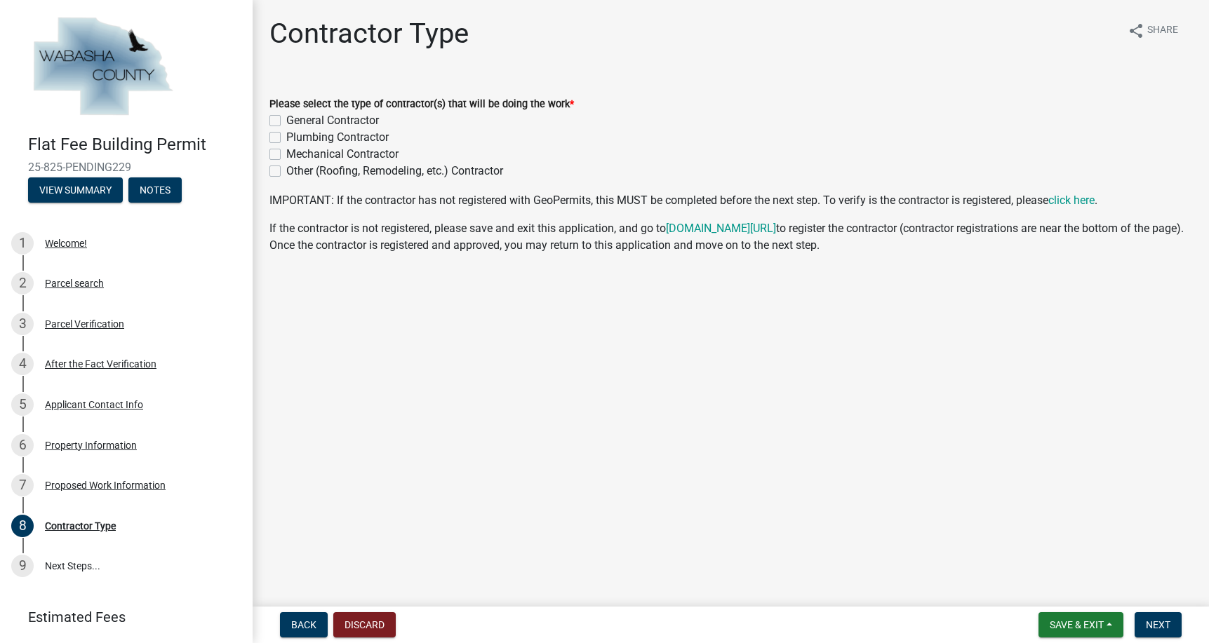
click at [286, 129] on label "General Contractor" at bounding box center [332, 120] width 93 height 17
click at [286, 121] on input "General Contractor" at bounding box center [290, 116] width 9 height 9
checkbox input "true"
checkbox input "false"
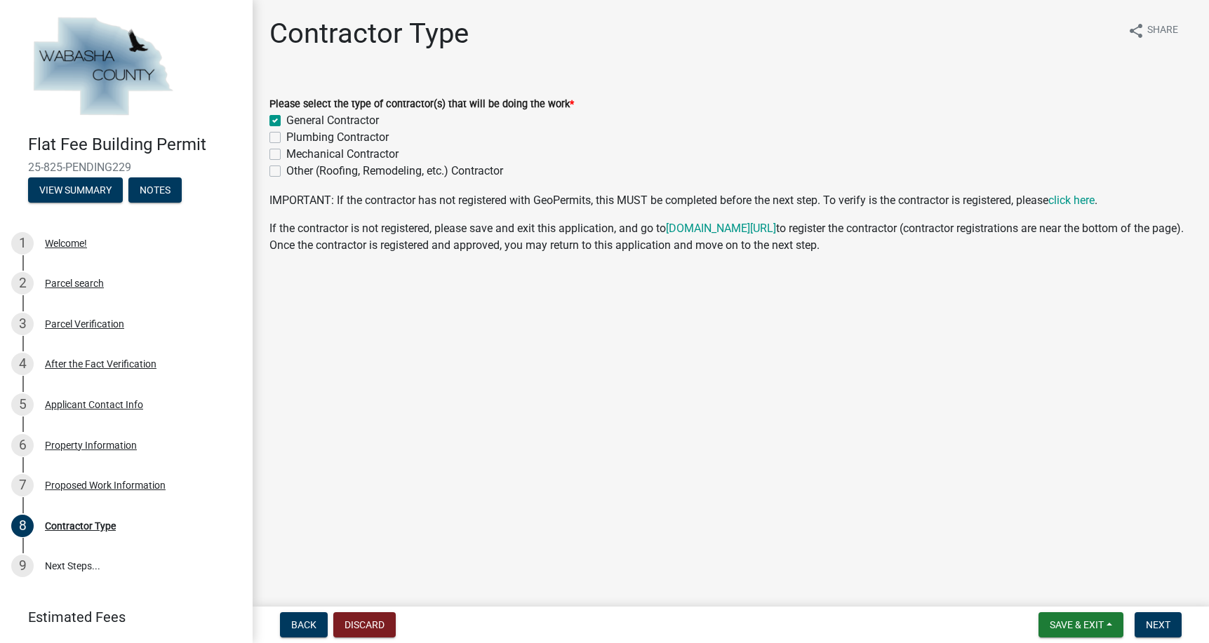
checkbox input "false"
click at [1157, 619] on span "Next" at bounding box center [1158, 624] width 25 height 11
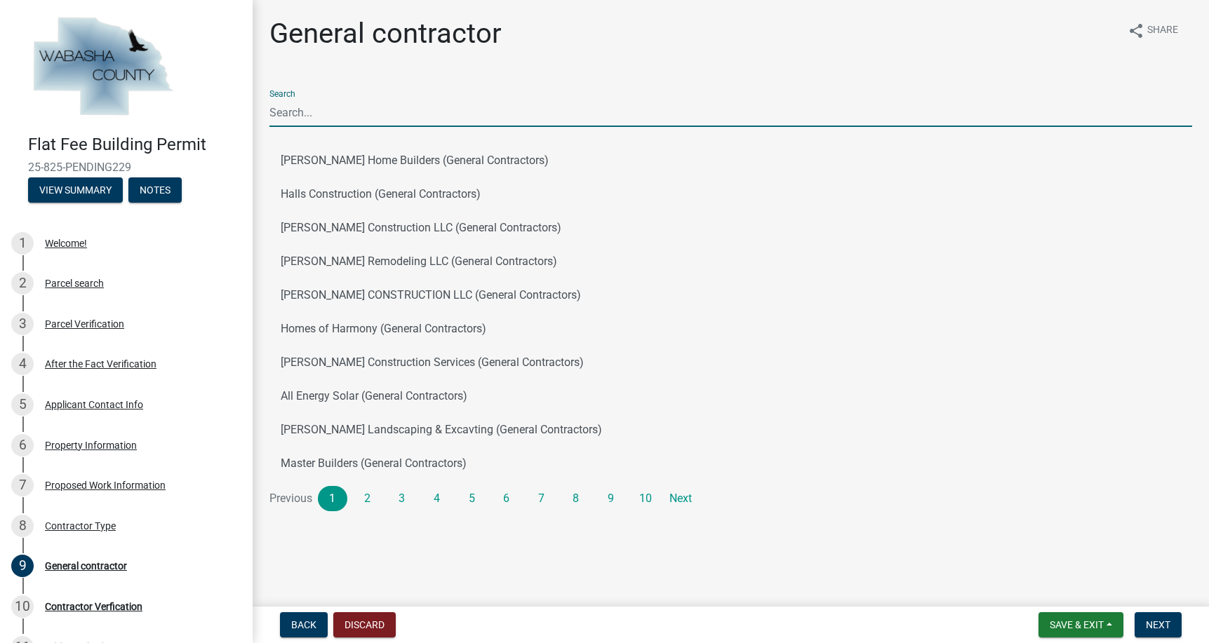
click at [346, 127] on input "Search" at bounding box center [730, 112] width 922 height 29
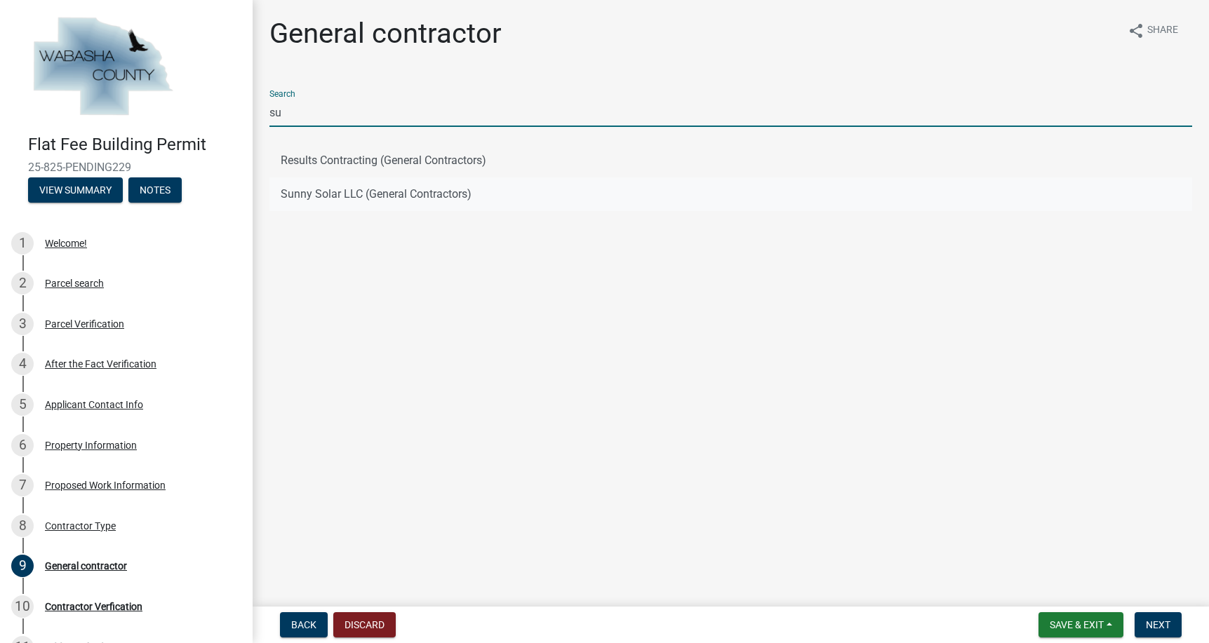
type input "su"
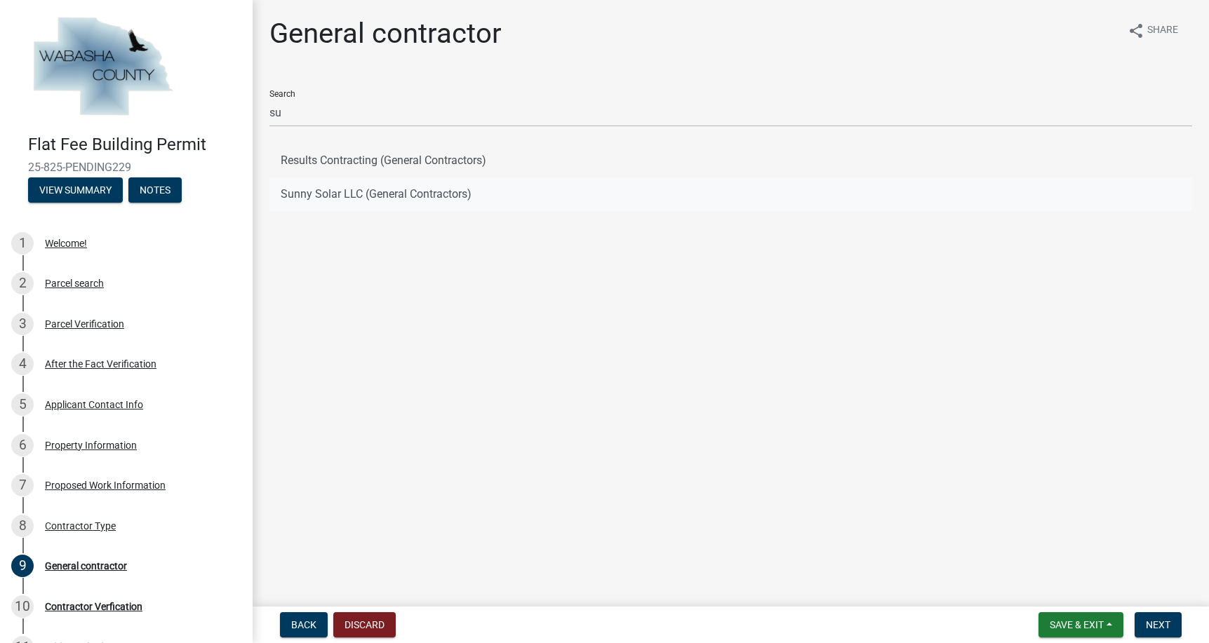
click at [340, 211] on button "Sunny Solar LLC (General Contractors)" at bounding box center [730, 194] width 922 height 34
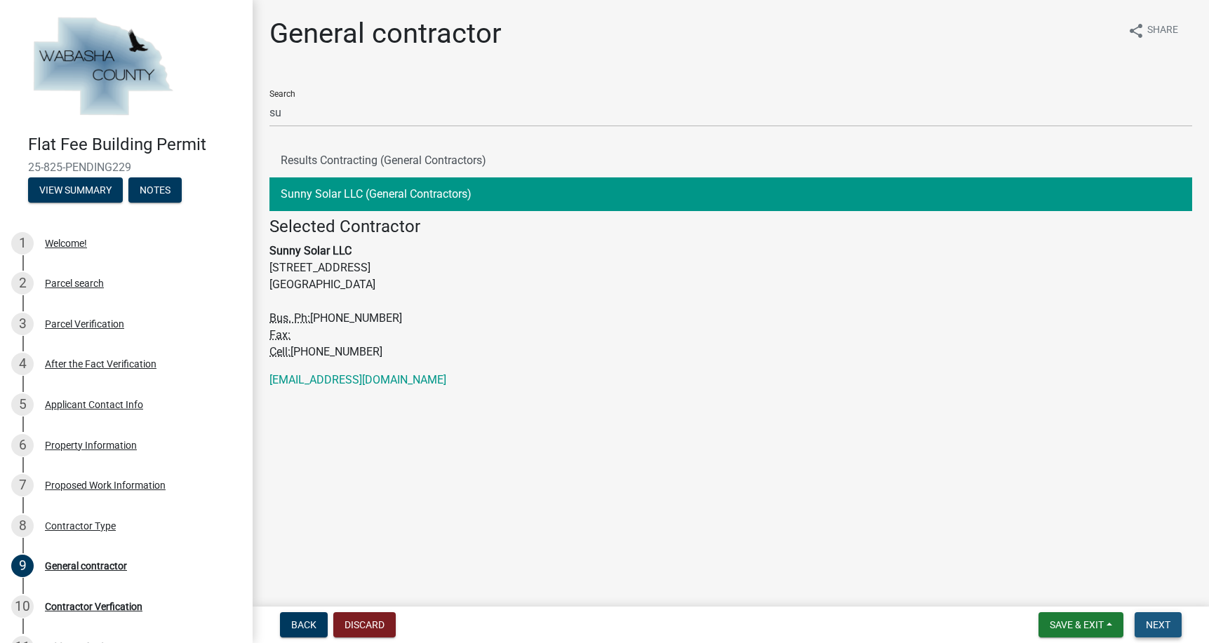
click at [1157, 619] on span "Next" at bounding box center [1158, 624] width 25 height 11
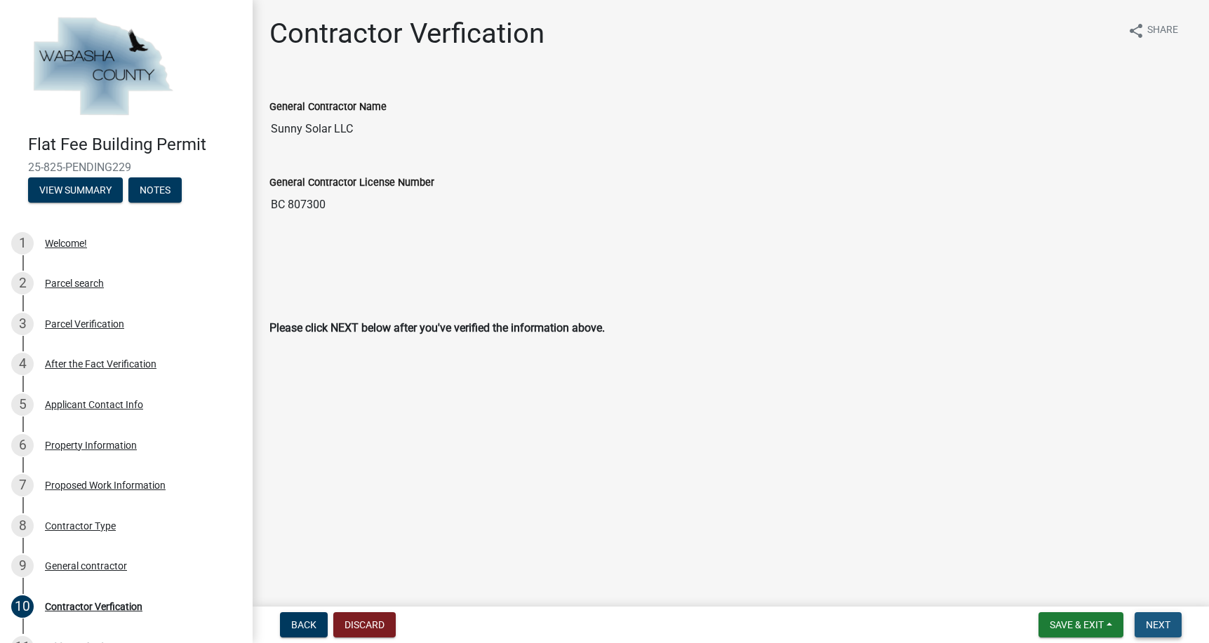
click at [1158, 619] on span "Next" at bounding box center [1158, 624] width 25 height 11
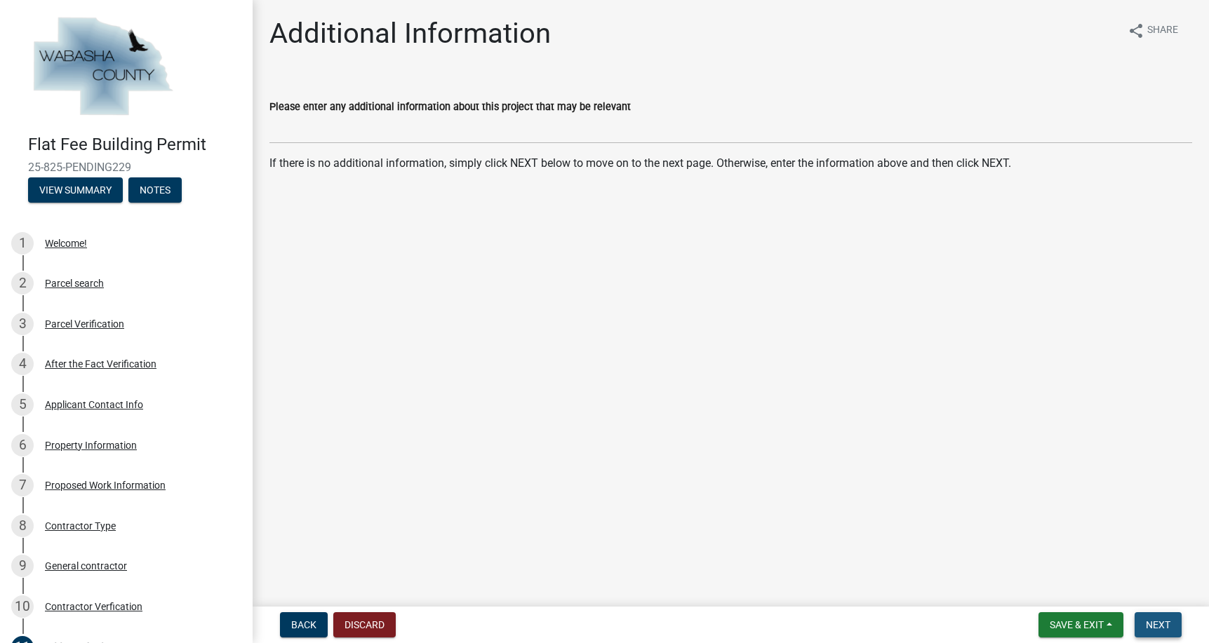
click at [1155, 619] on span "Next" at bounding box center [1158, 624] width 25 height 11
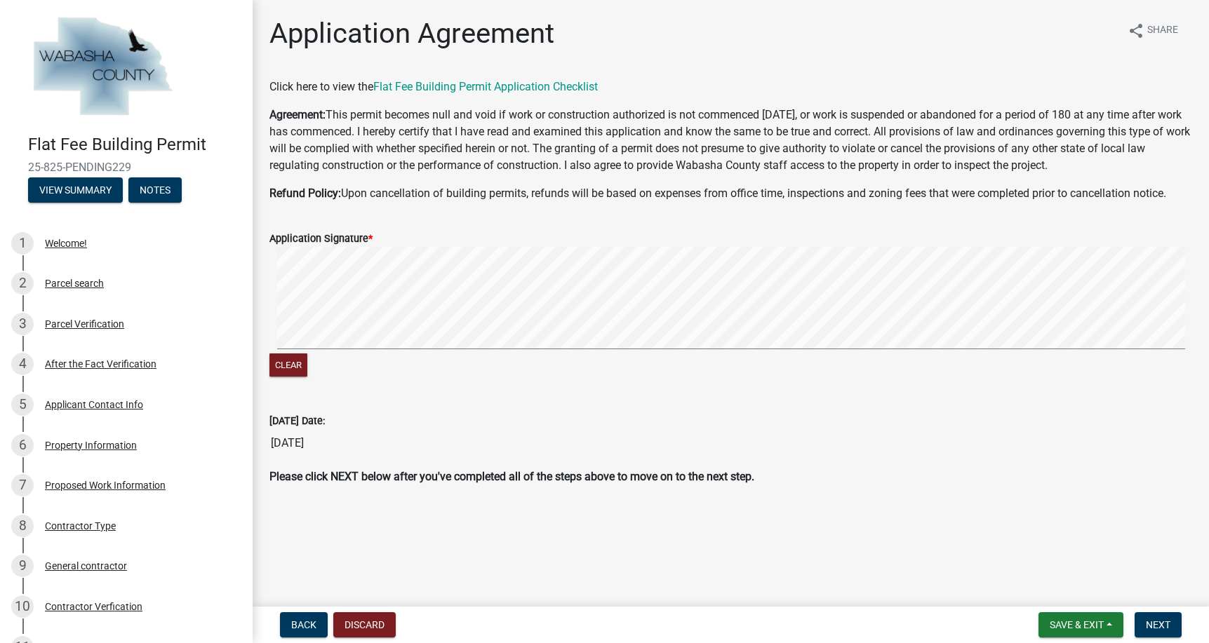
scroll to position [38, 0]
click at [1146, 624] on span "Next" at bounding box center [1158, 624] width 25 height 11
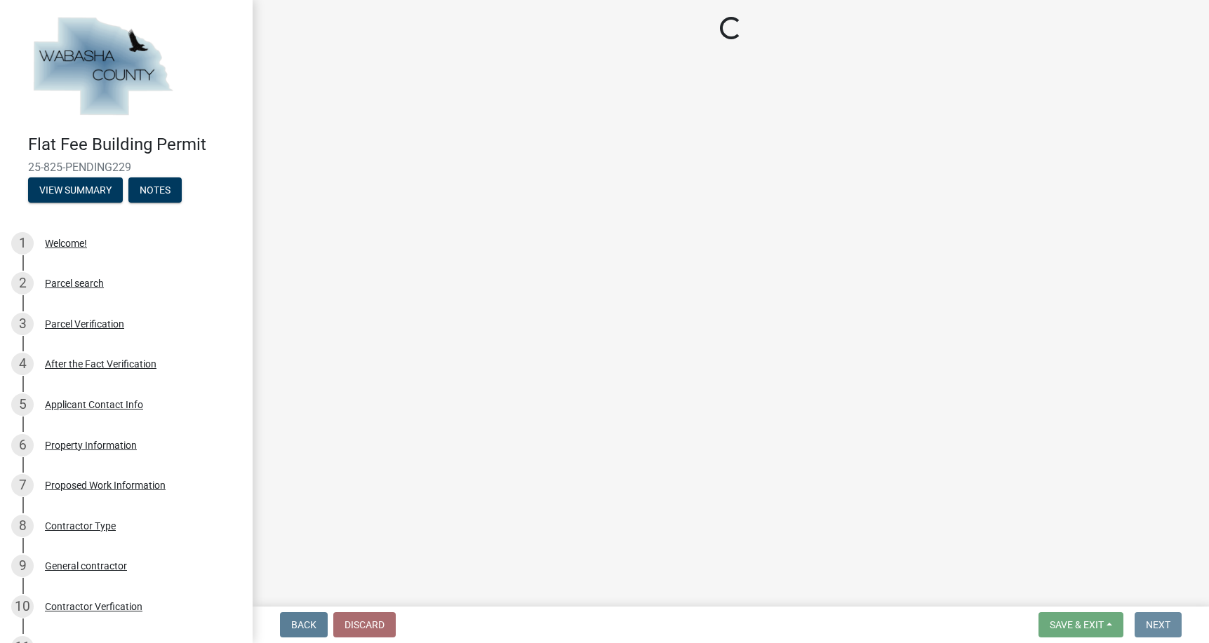
scroll to position [0, 0]
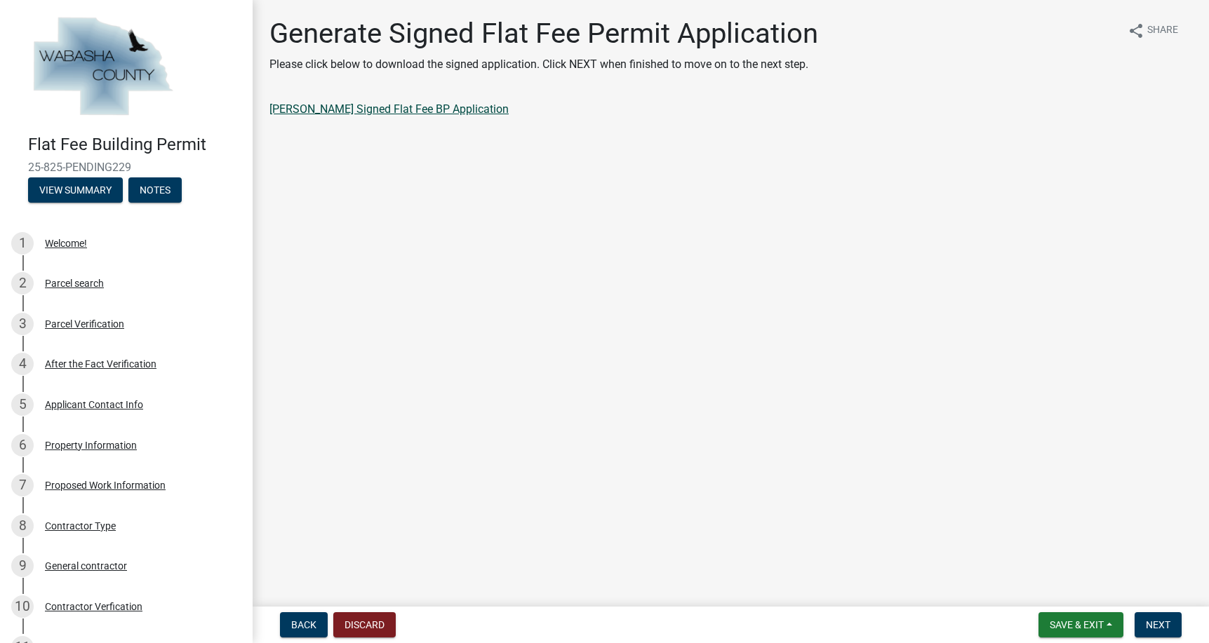
click at [400, 116] on link "[PERSON_NAME] Signed Flat Fee BP Application" at bounding box center [388, 108] width 239 height 13
click at [1136, 624] on button "Next" at bounding box center [1157, 624] width 47 height 25
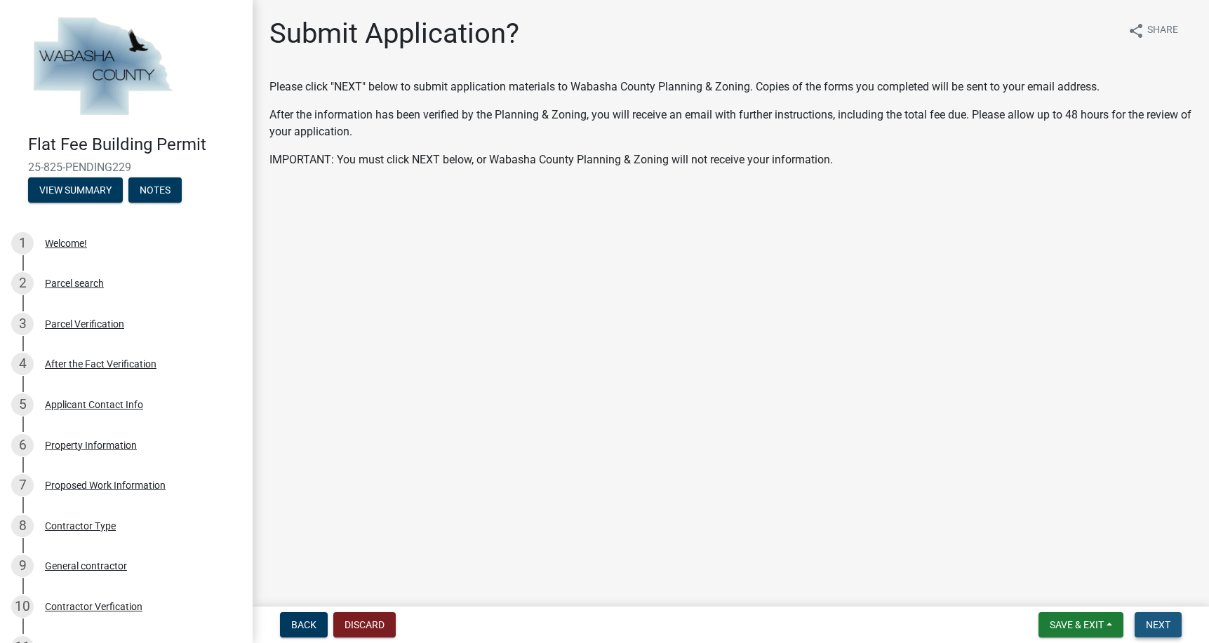
click at [1155, 619] on span "Next" at bounding box center [1158, 624] width 25 height 11
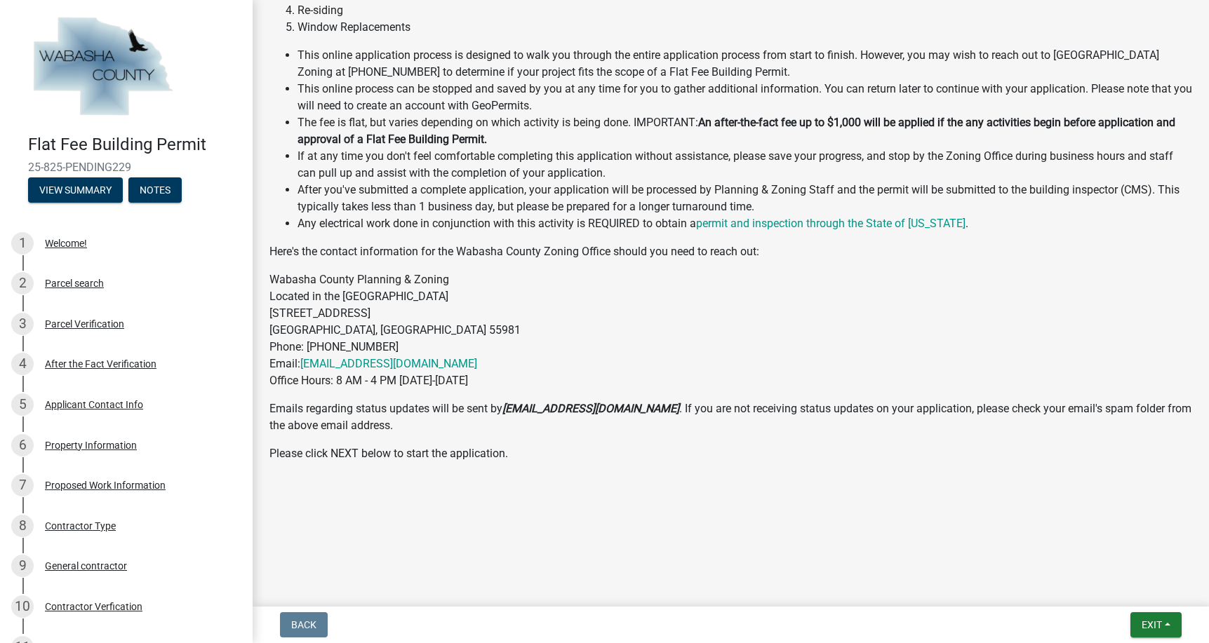
scroll to position [513, 0]
